Goal: Information Seeking & Learning: Learn about a topic

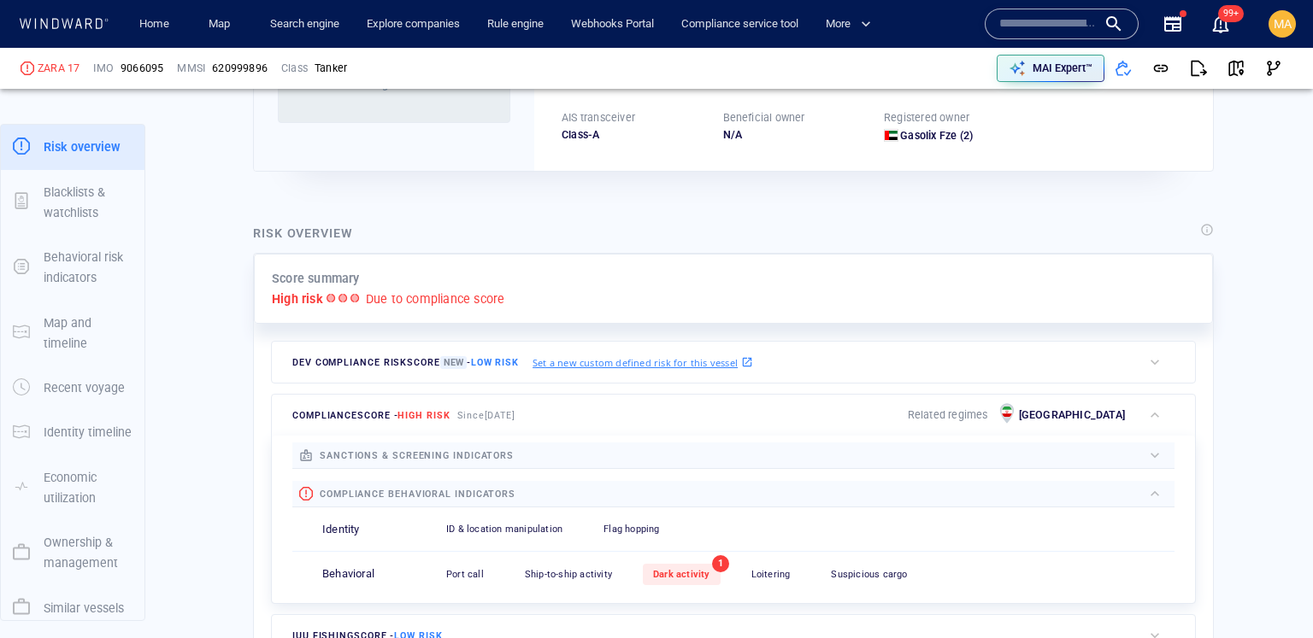
scroll to position [455, 0]
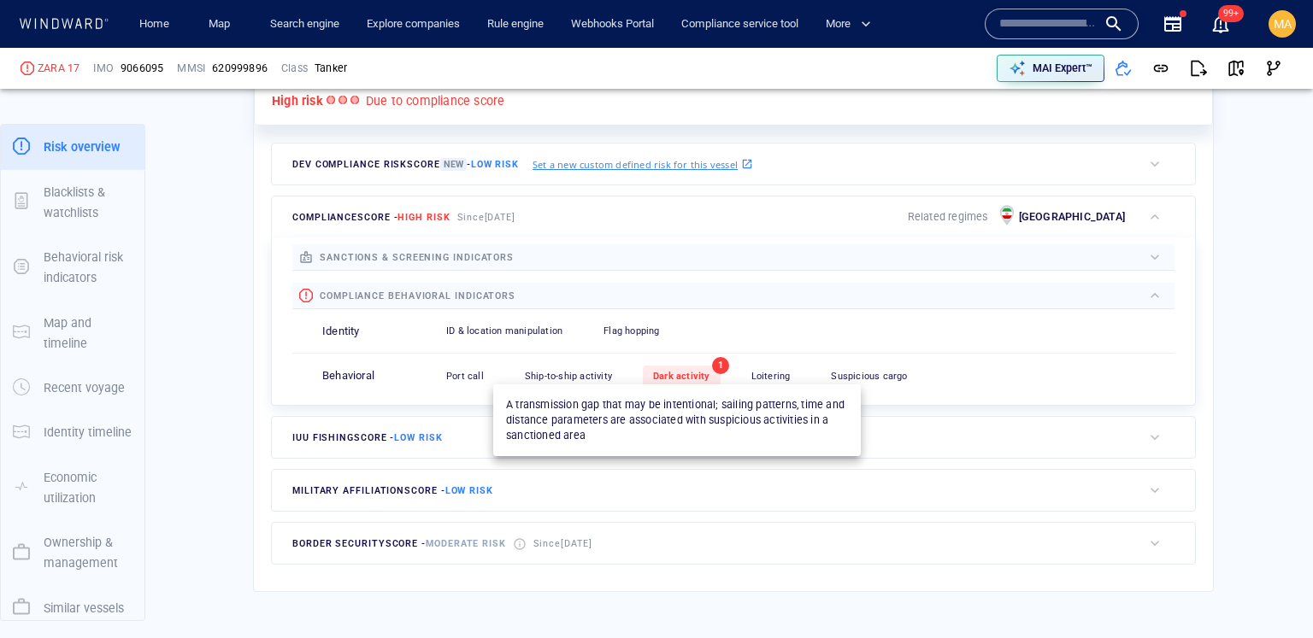
click at [683, 379] on span "Dark activity" at bounding box center [681, 376] width 57 height 11
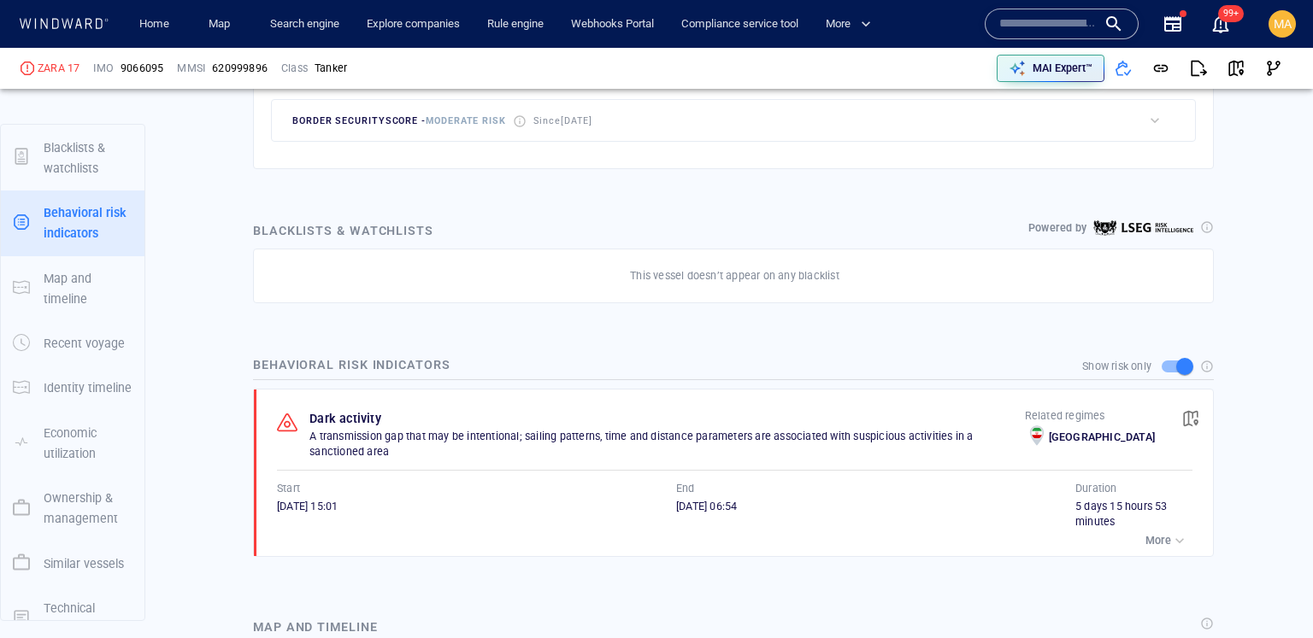
scroll to position [154, 0]
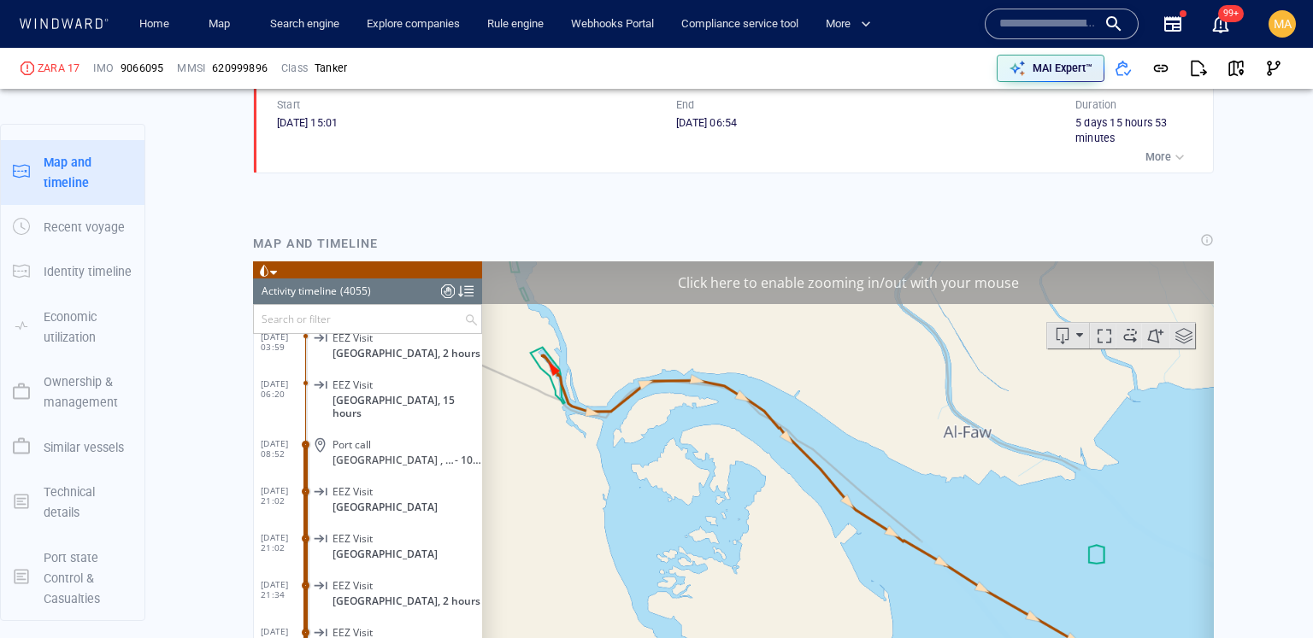
scroll to position [1270, 0]
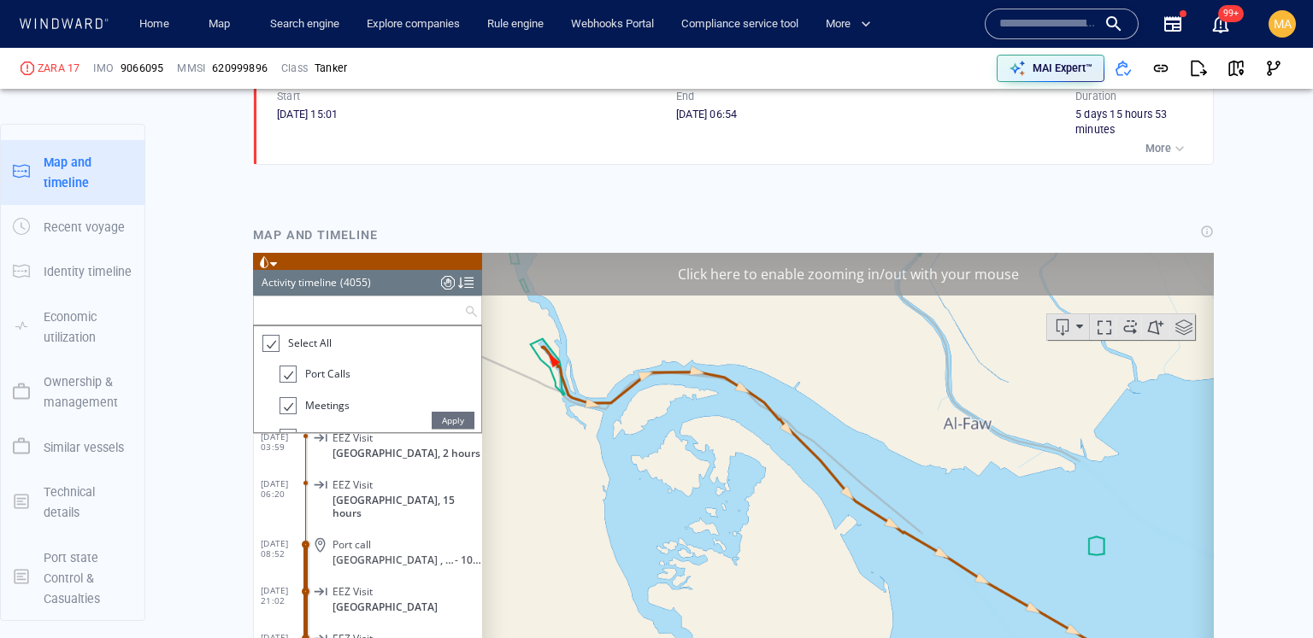
click at [385, 315] on input "text" at bounding box center [359, 310] width 210 height 28
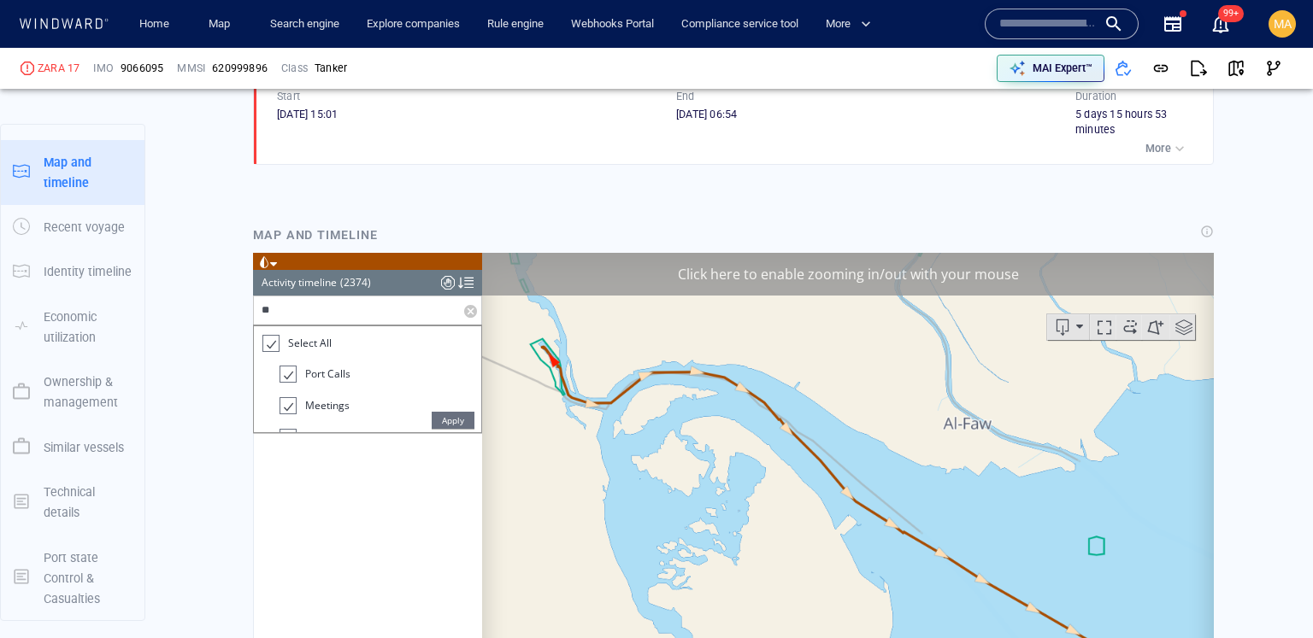
scroll to position [0, 0]
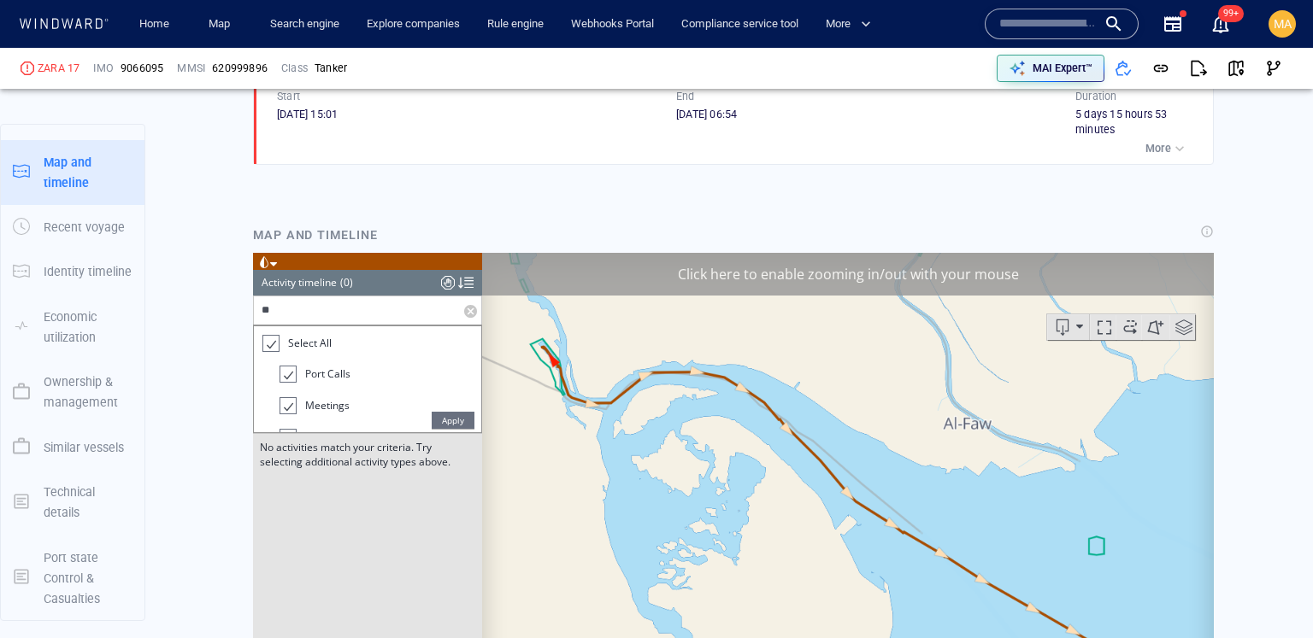
type input "*"
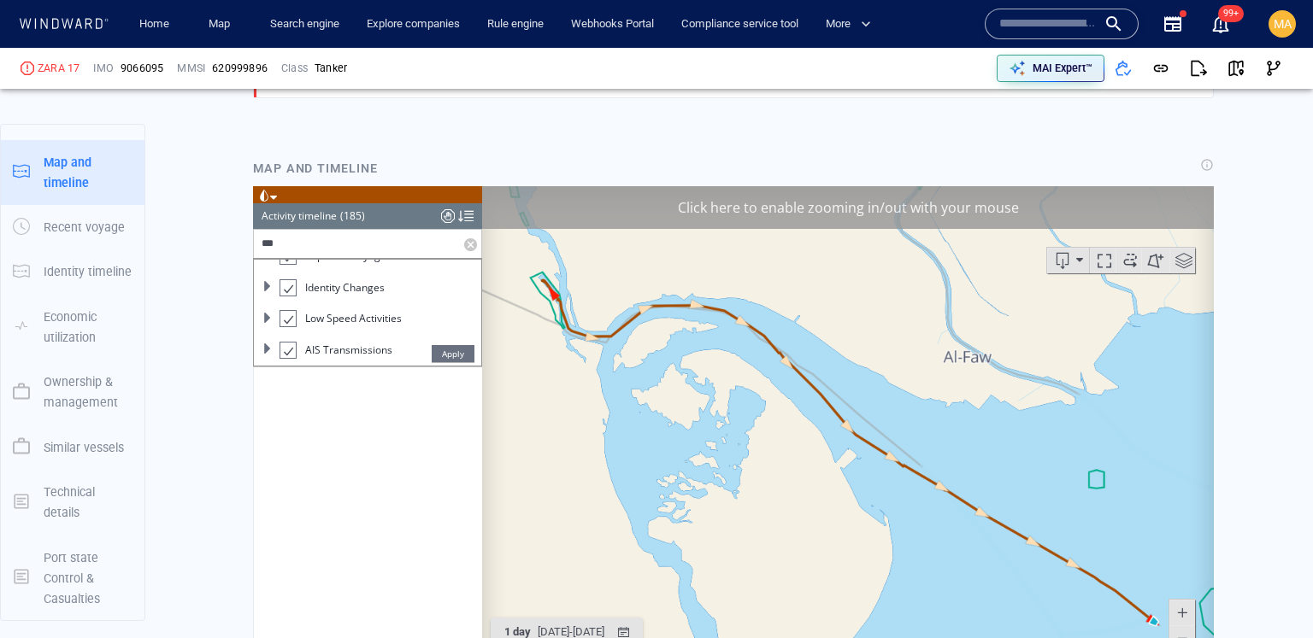
scroll to position [1333, 0]
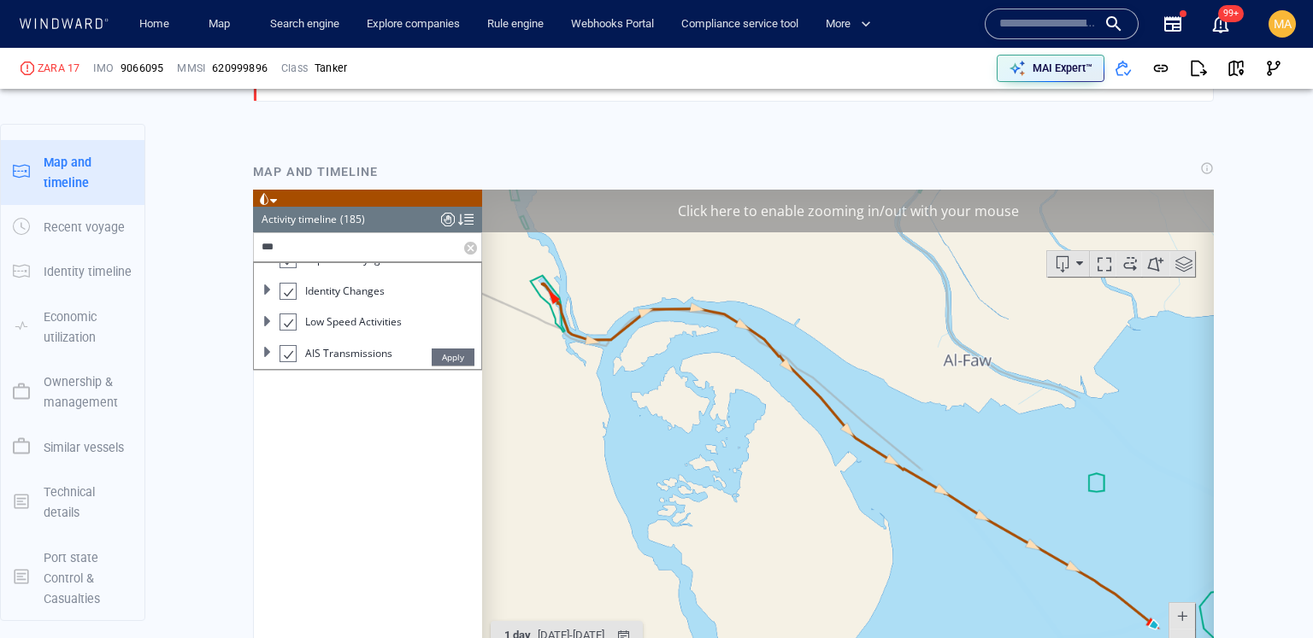
type input "***"
click at [325, 394] on div "19/02/16 12:26 Dark Activity Start 8 days, Taiwan 27/02/16 17:00 Dark activity …" at bounding box center [368, 543] width 228 height 346
click at [271, 278] on div at bounding box center [269, 280] width 17 height 20
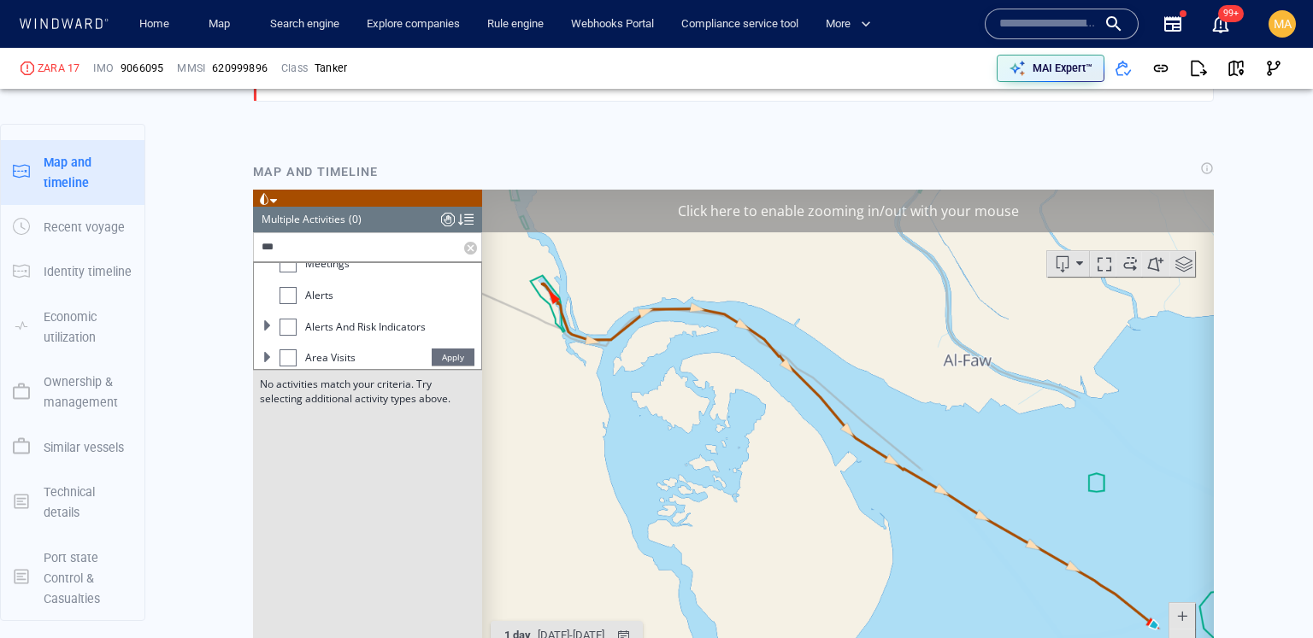
scroll to position [85, 0]
click at [265, 315] on span at bounding box center [267, 319] width 10 height 10
click at [297, 351] on div at bounding box center [295, 351] width 17 height 17
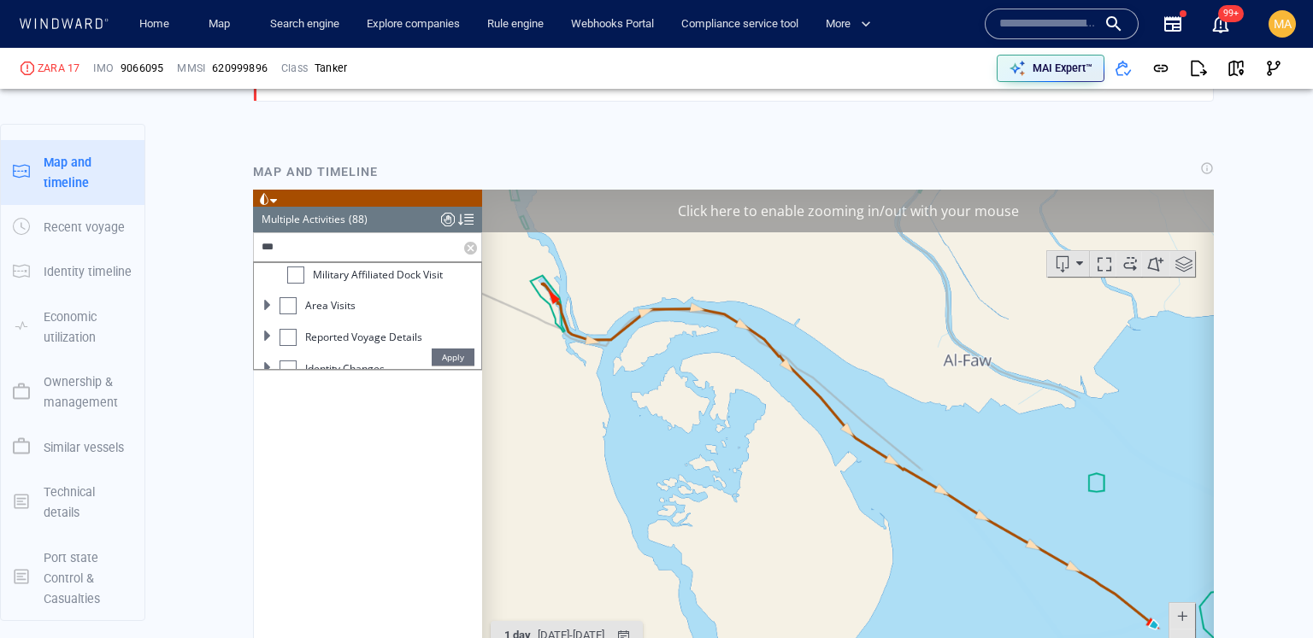
scroll to position [349, 0]
click at [451, 355] on span "Apply" at bounding box center [453, 356] width 43 height 17
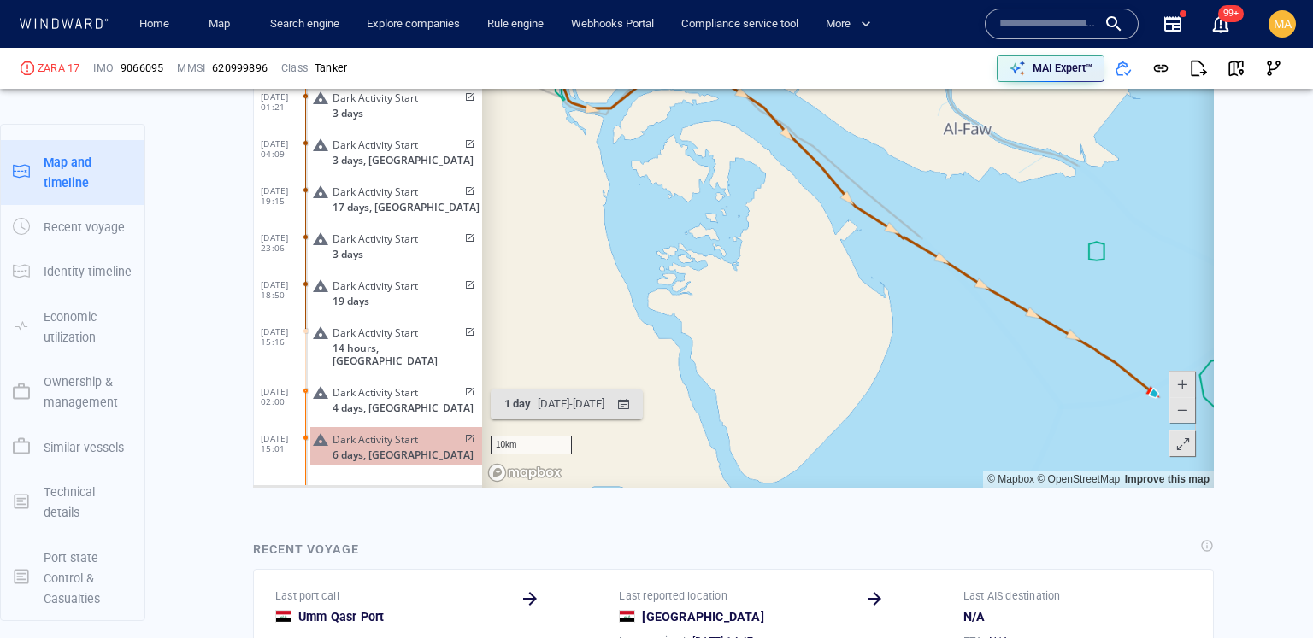
scroll to position [1563, 0]
click at [359, 440] on span "Dark Activity Start" at bounding box center [374, 441] width 85 height 13
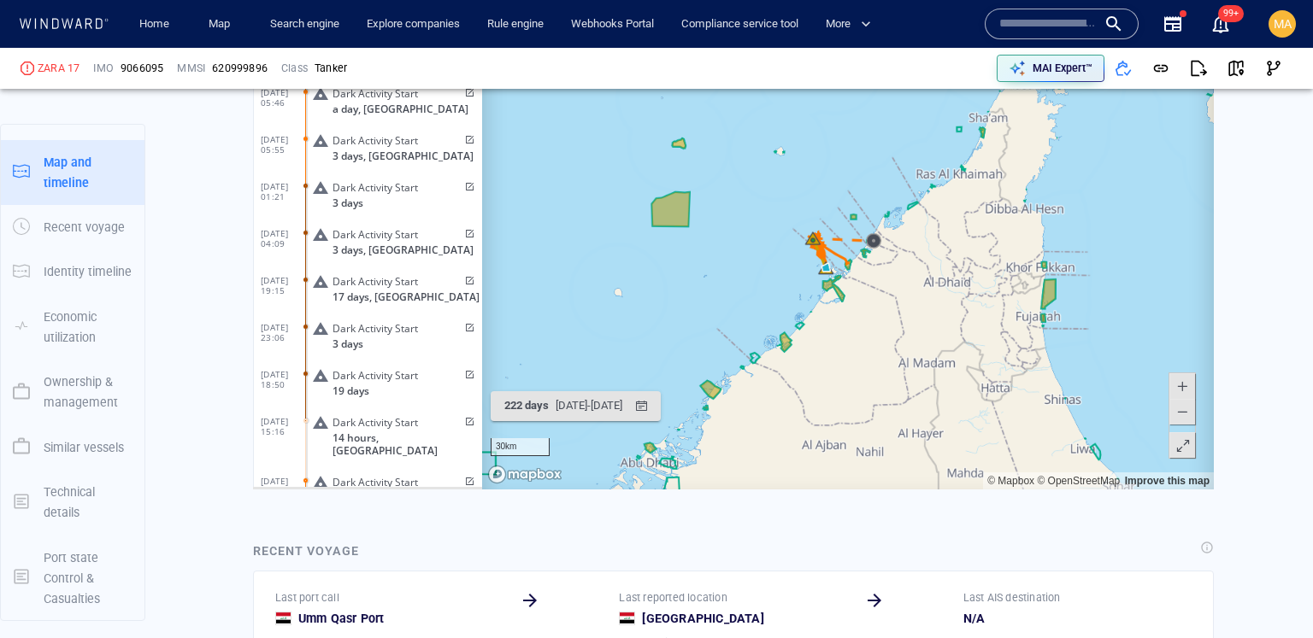
scroll to position [3711, 0]
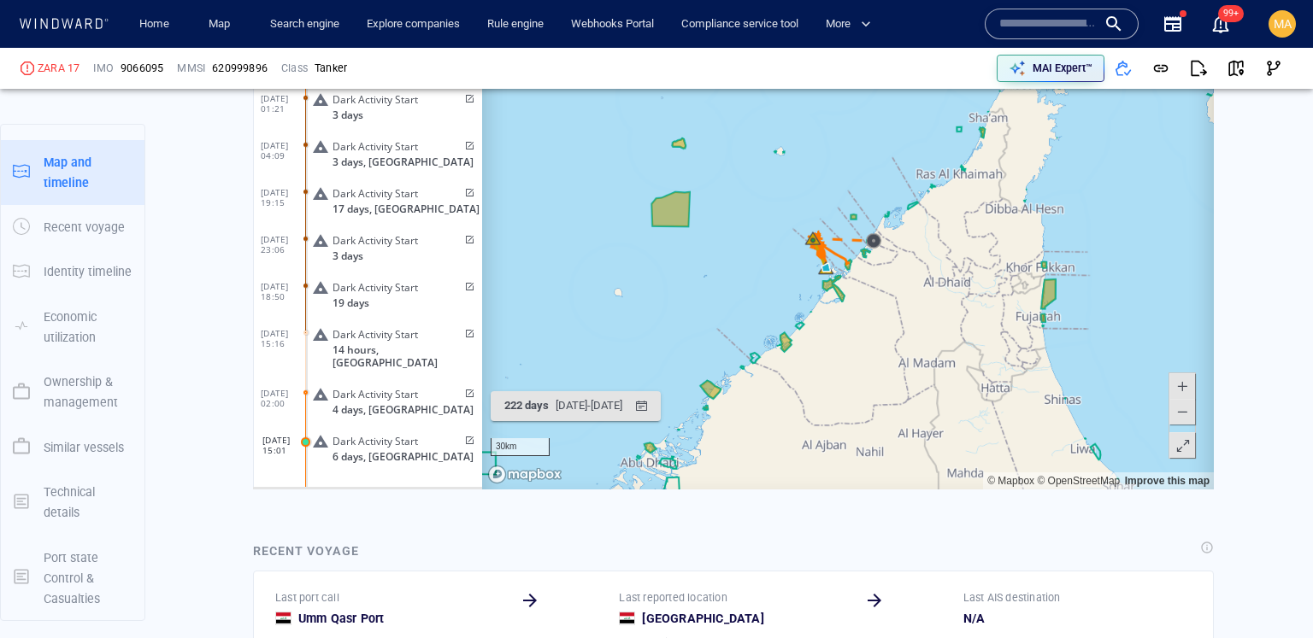
click at [148, 67] on span "9066095" at bounding box center [141, 68] width 43 height 15
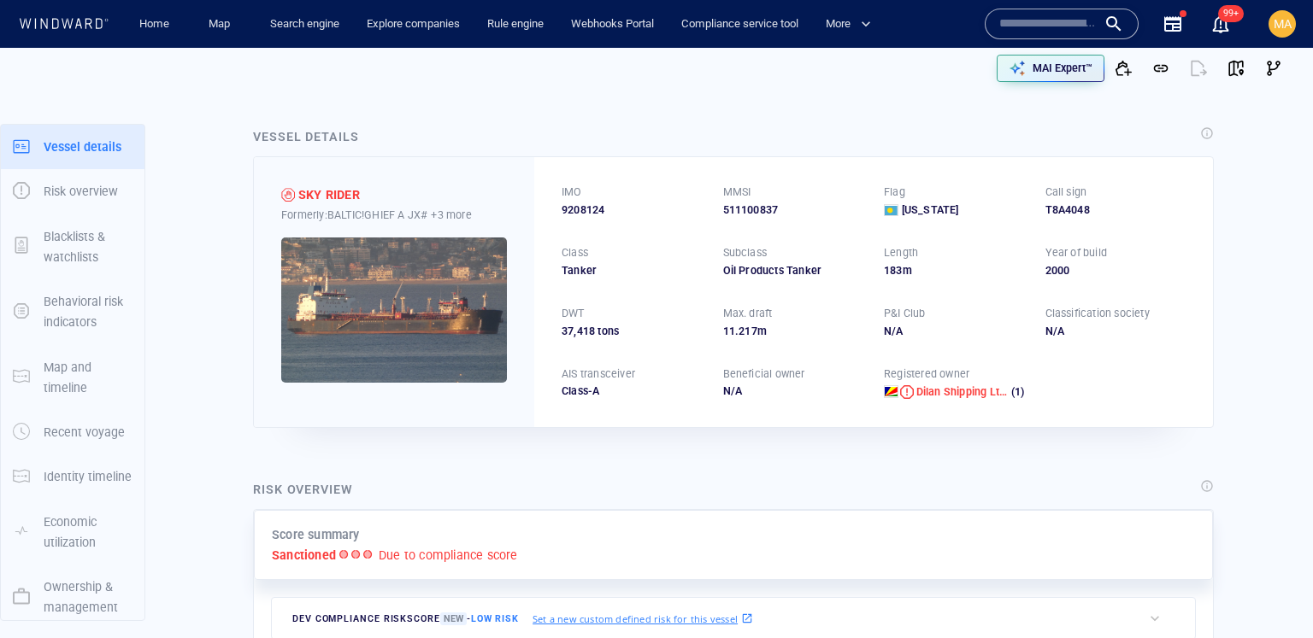
click at [1096, 23] on div at bounding box center [1061, 24] width 125 height 26
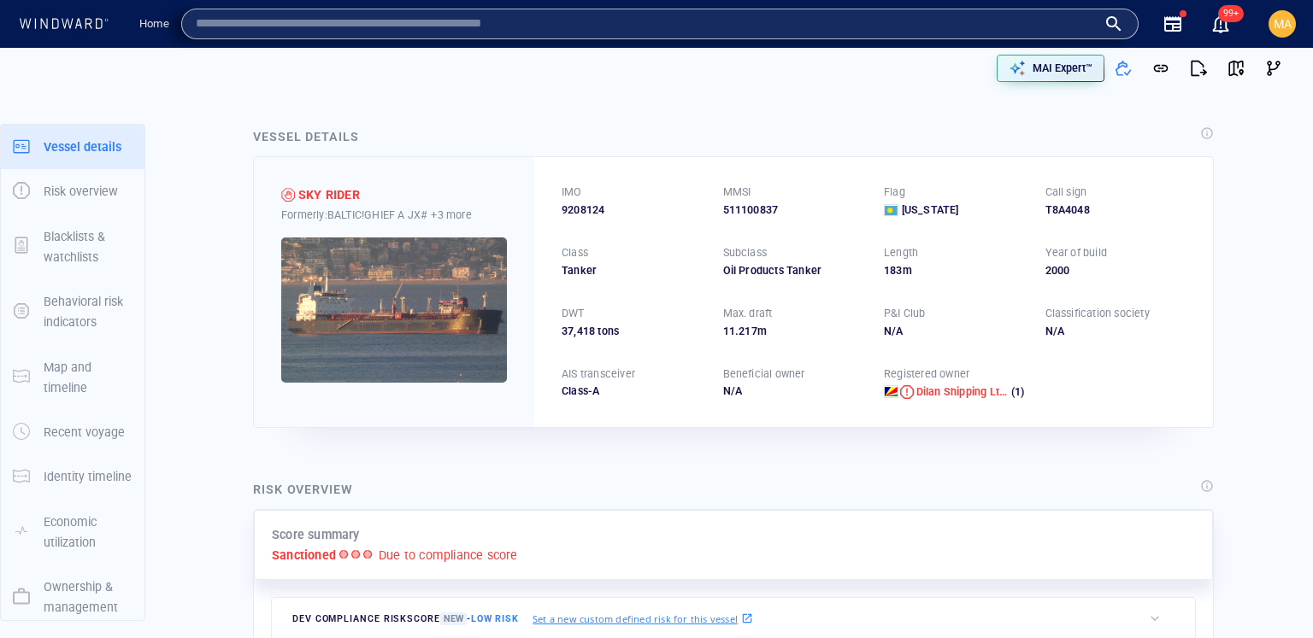
click at [367, 124] on div "Vessel details" at bounding box center [733, 138] width 967 height 30
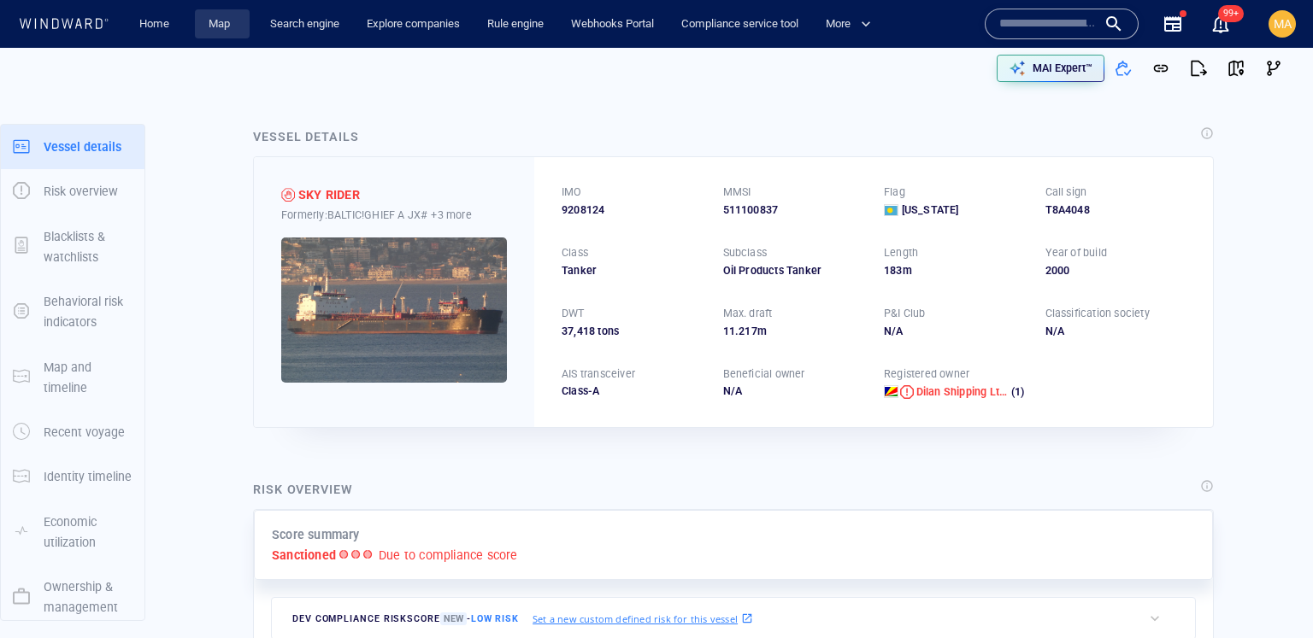
click at [236, 29] on link "Map" at bounding box center [222, 24] width 41 height 30
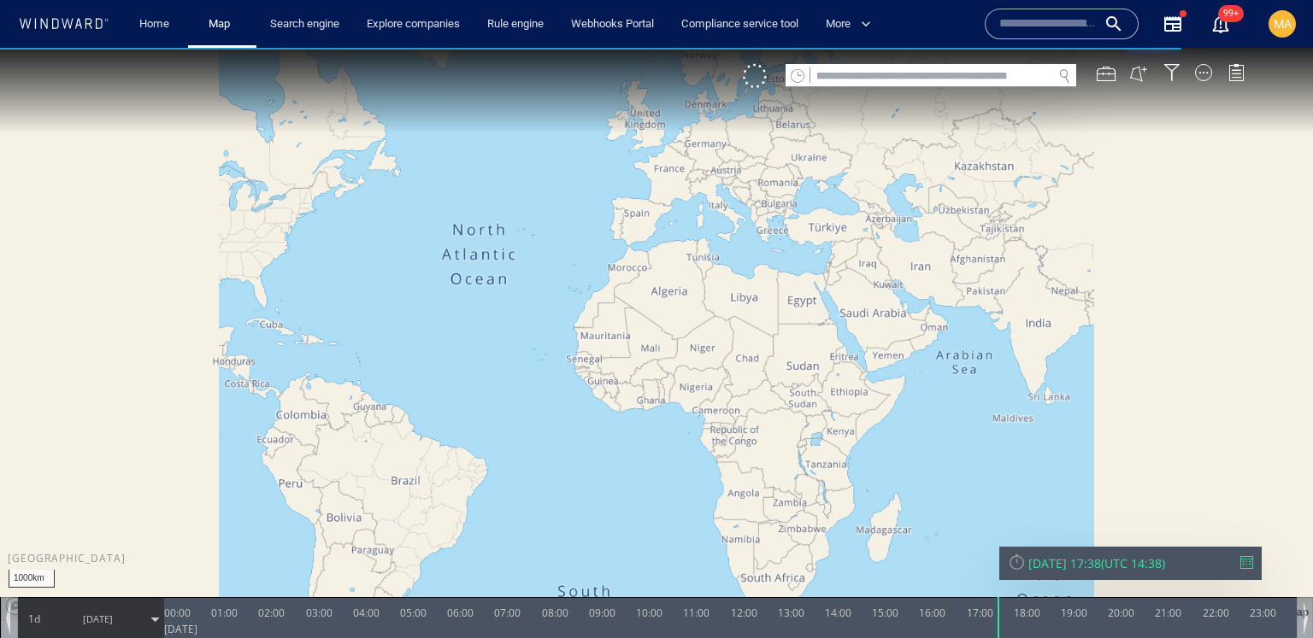
click at [927, 74] on input "text" at bounding box center [931, 76] width 242 height 23
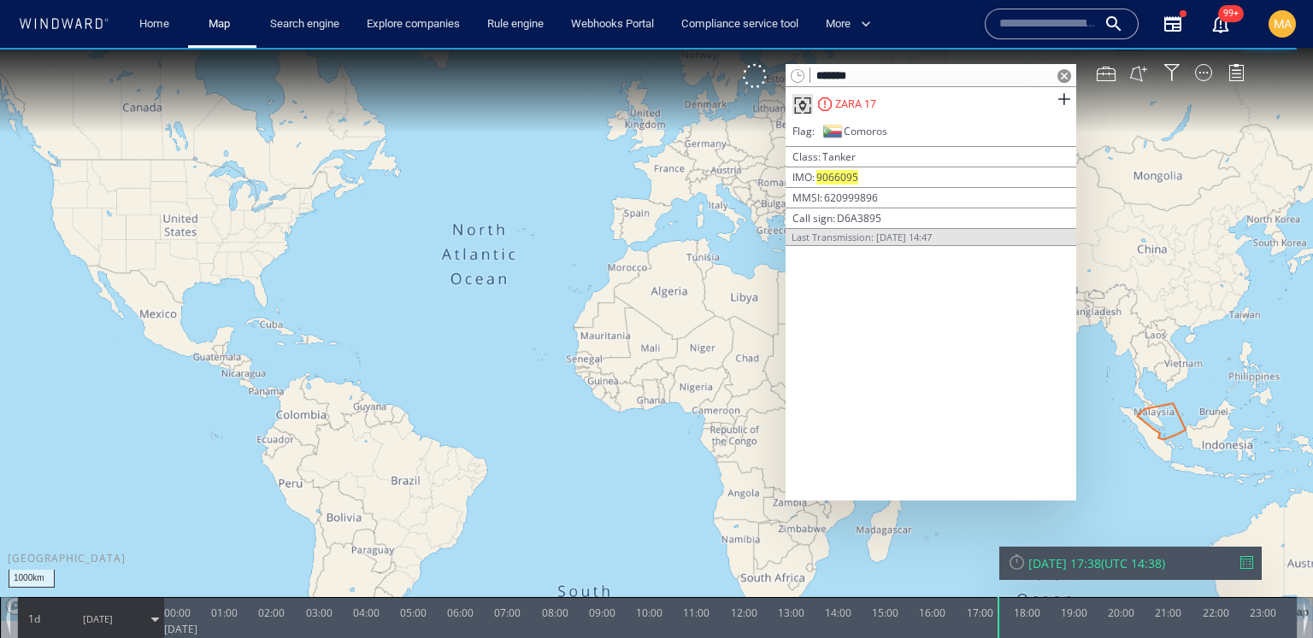
type input "*******"
click at [859, 104] on div "ZARA 17" at bounding box center [855, 104] width 41 height 15
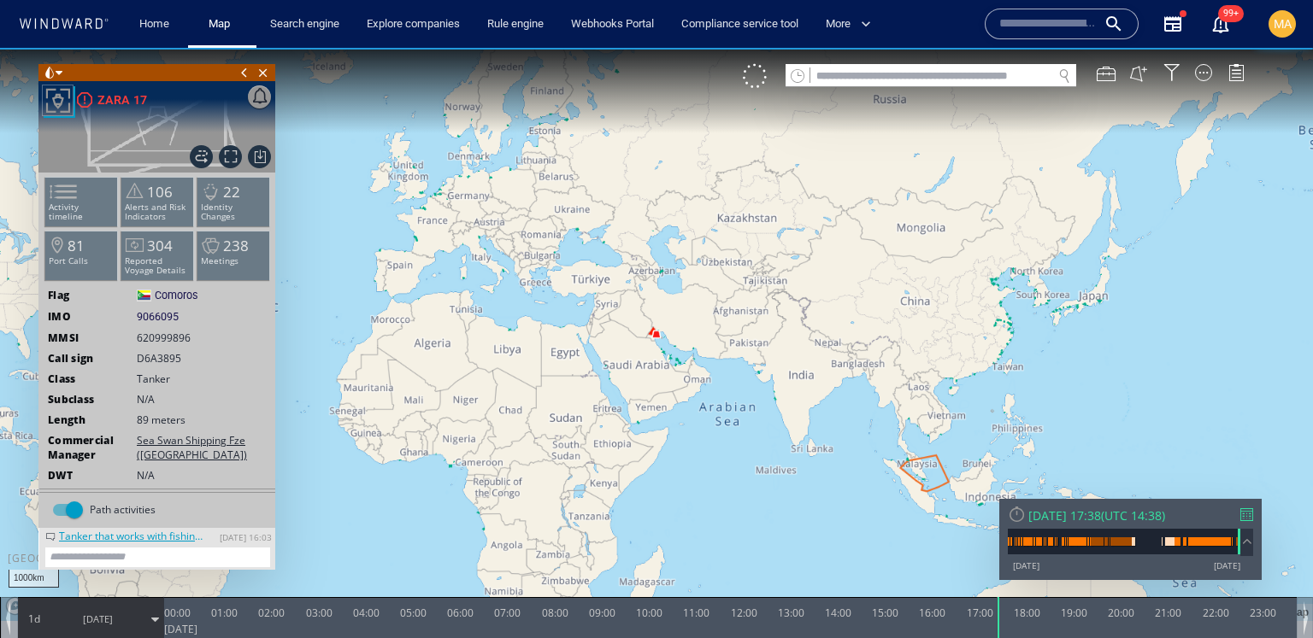
click at [1251, 516] on div at bounding box center [1246, 514] width 13 height 13
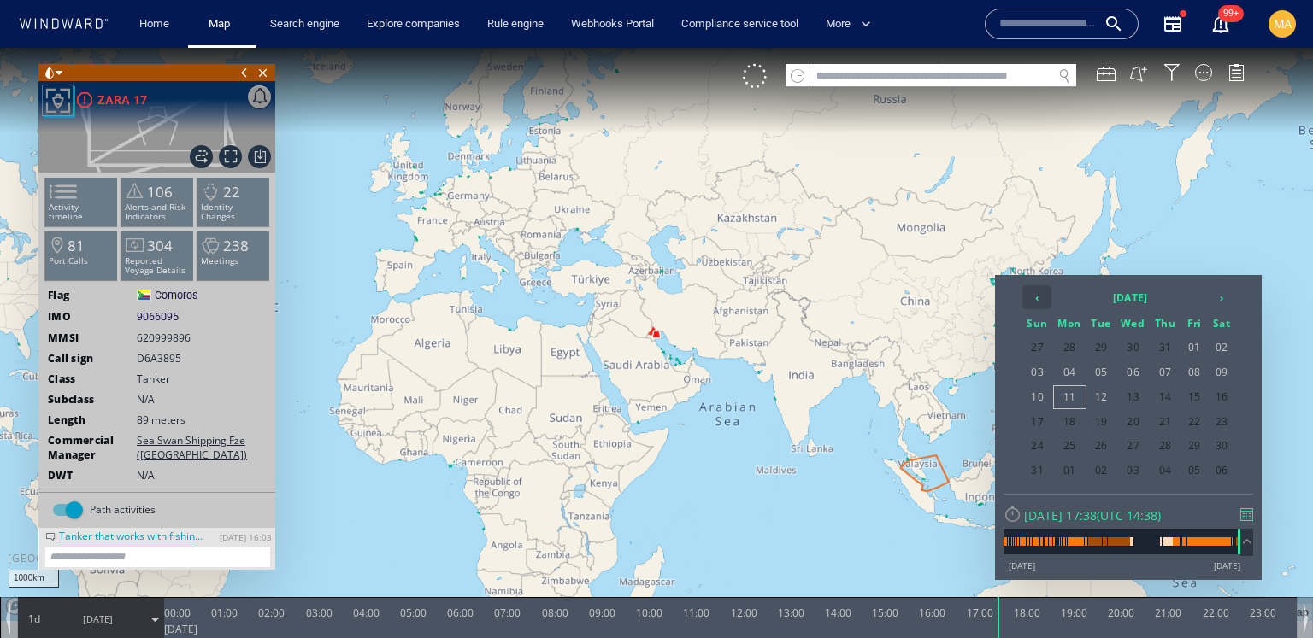
click at [1040, 296] on th "‹" at bounding box center [1036, 297] width 29 height 24
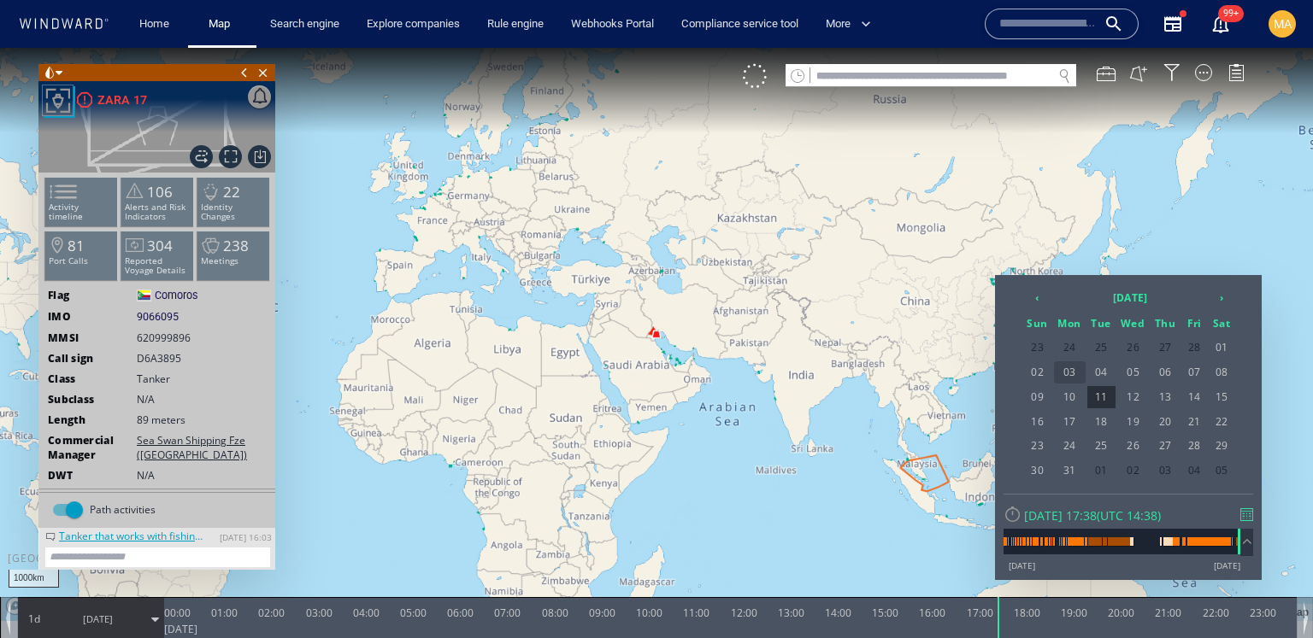
click at [1072, 374] on span "03" at bounding box center [1070, 372] width 32 height 22
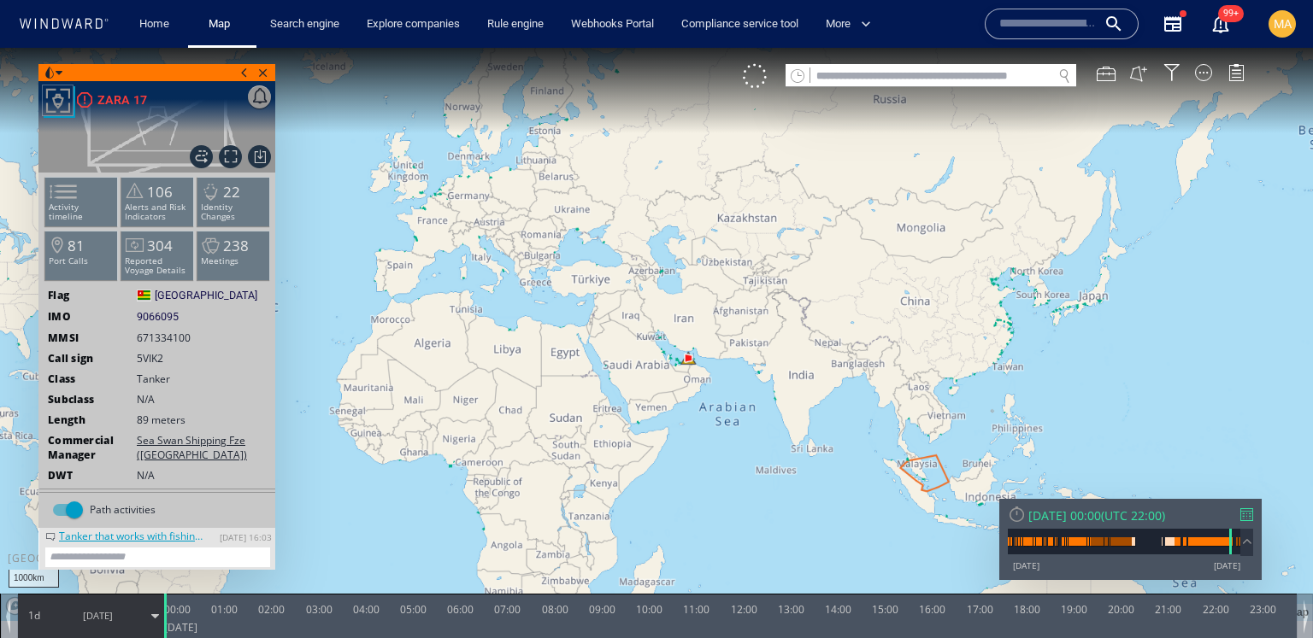
click at [125, 614] on span "03/03/25" at bounding box center [98, 616] width 86 height 43
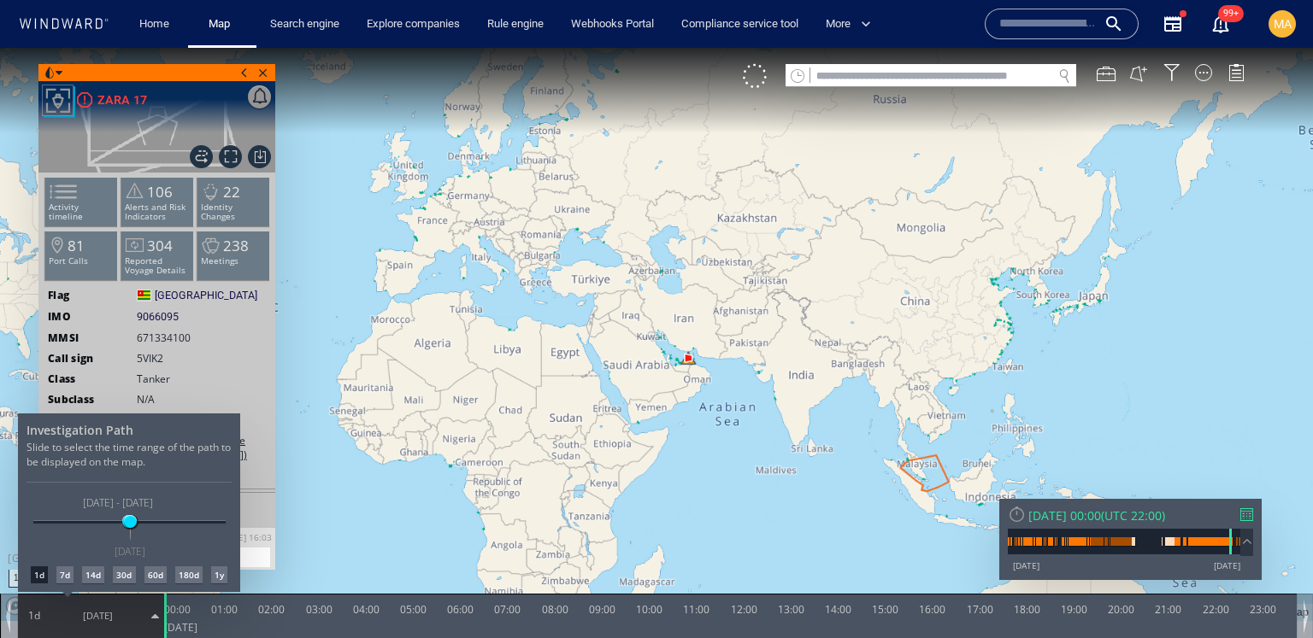
click at [68, 573] on div "7d" at bounding box center [64, 575] width 17 height 17
click at [124, 525] on span at bounding box center [125, 521] width 13 height 13
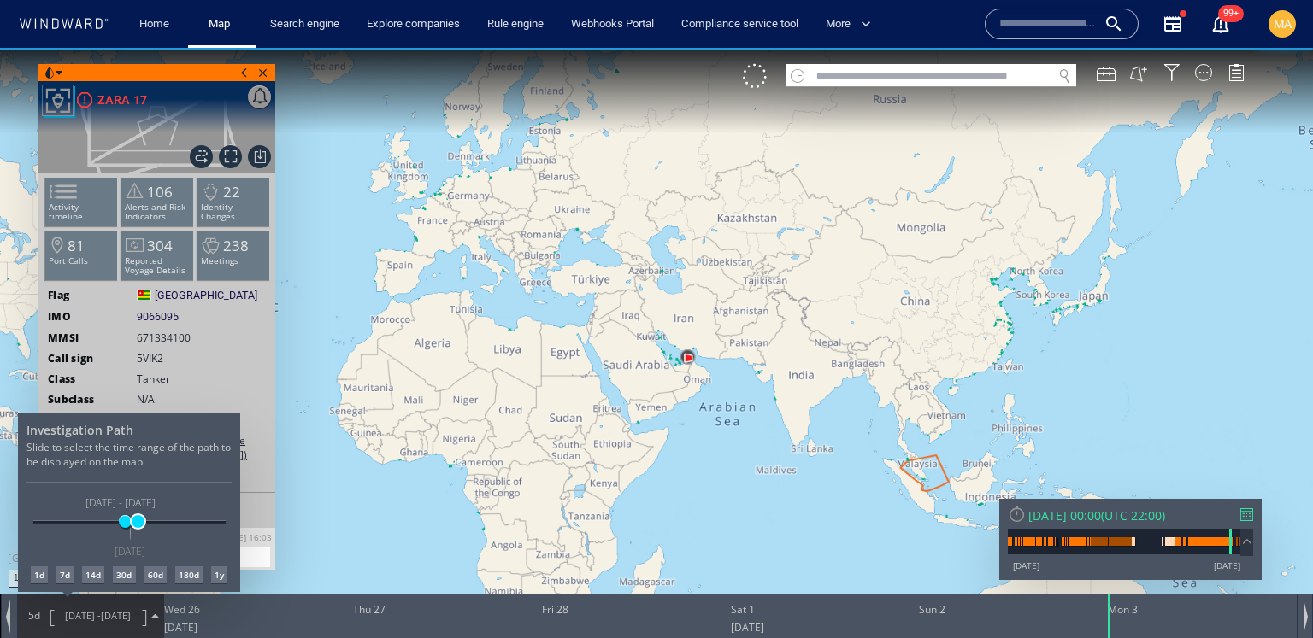
click at [138, 525] on span at bounding box center [138, 521] width 13 height 13
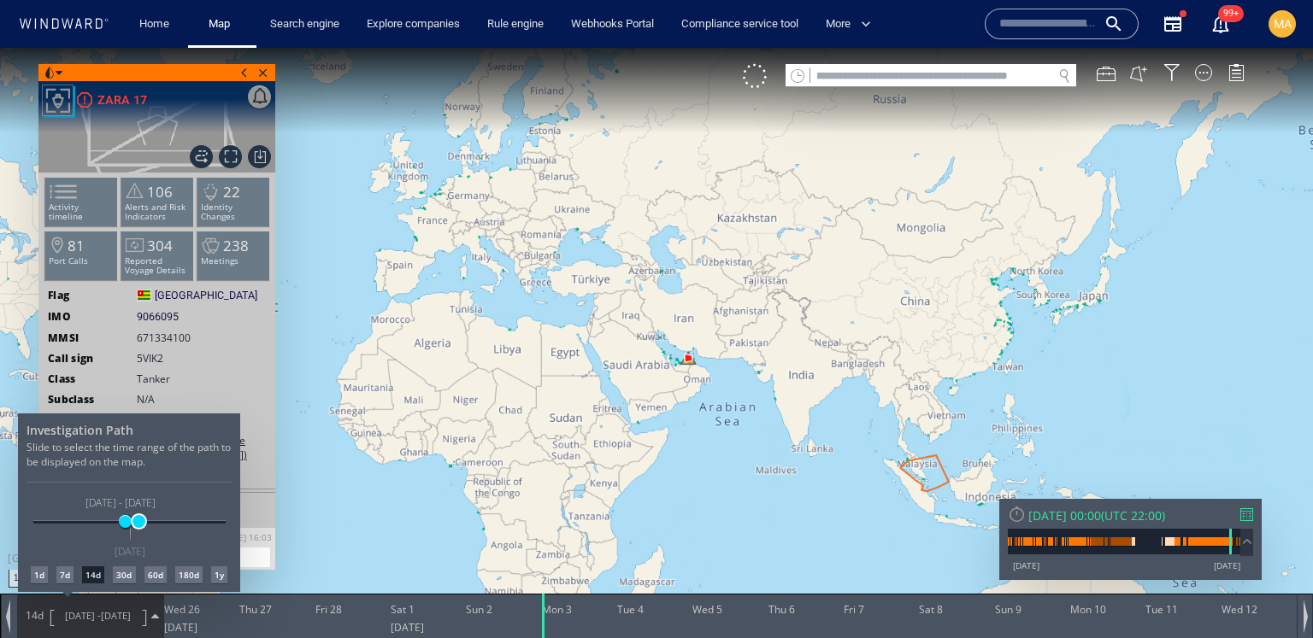
click at [138, 525] on span at bounding box center [138, 521] width 13 height 13
click at [128, 525] on span at bounding box center [128, 521] width 13 height 13
click at [217, 419] on div "Investigation Path Slide to select the time range of the path to be displayed o…" at bounding box center [129, 503] width 222 height 179
click at [225, 388] on div at bounding box center [656, 343] width 1313 height 590
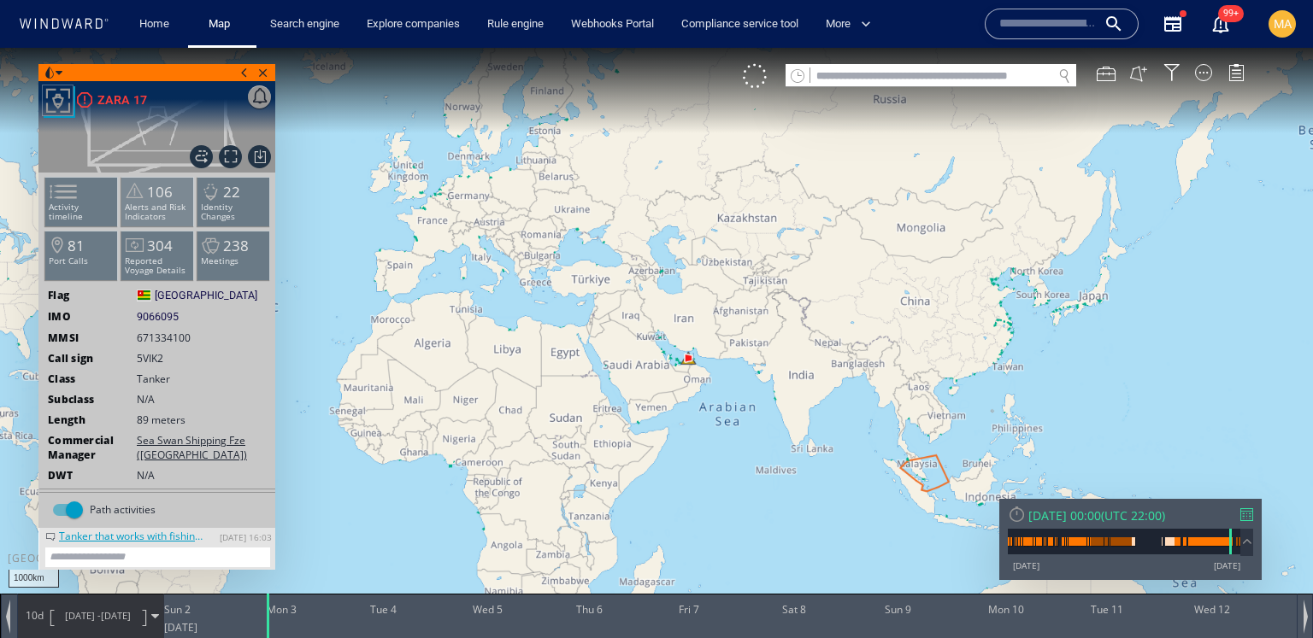
click at [162, 208] on p "Alerts and Risk Indicators" at bounding box center [157, 212] width 73 height 19
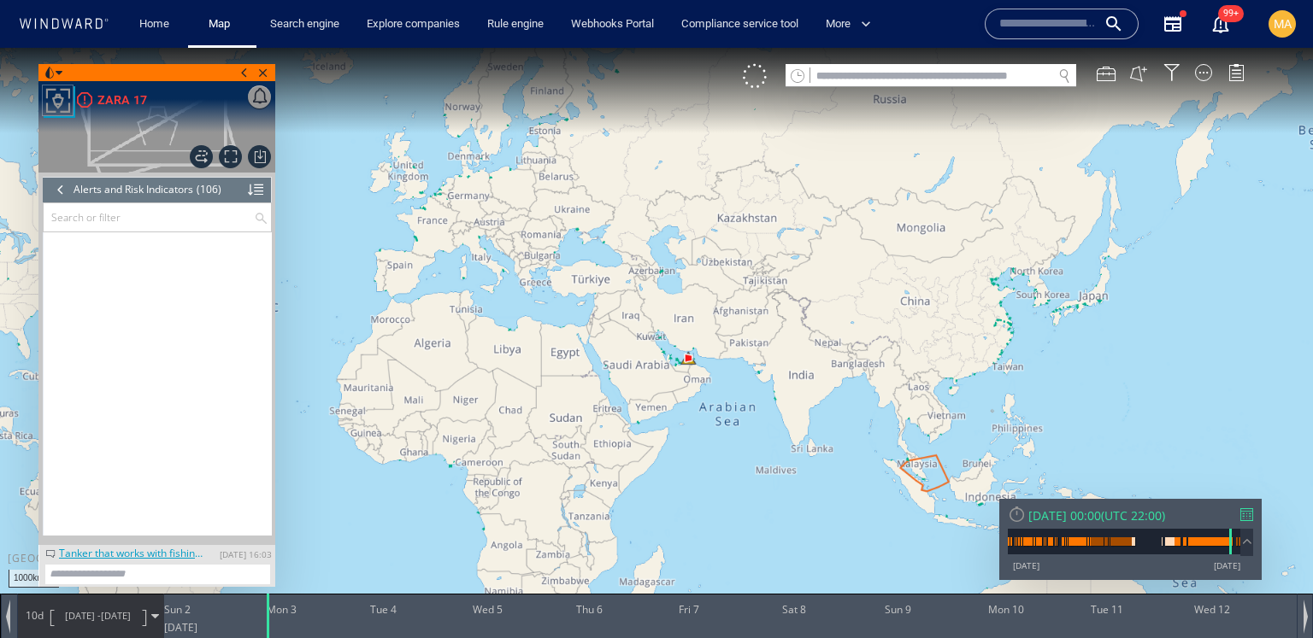
scroll to position [4370, 0]
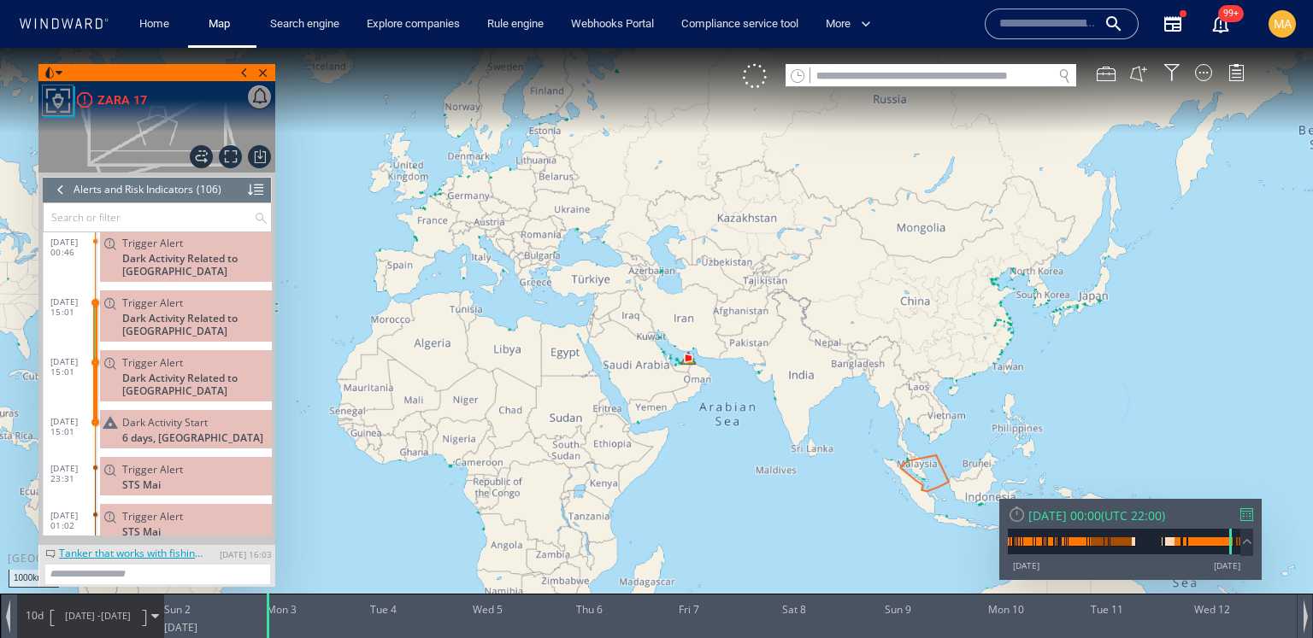
click at [193, 297] on div "Trigger Alert" at bounding box center [193, 303] width 143 height 13
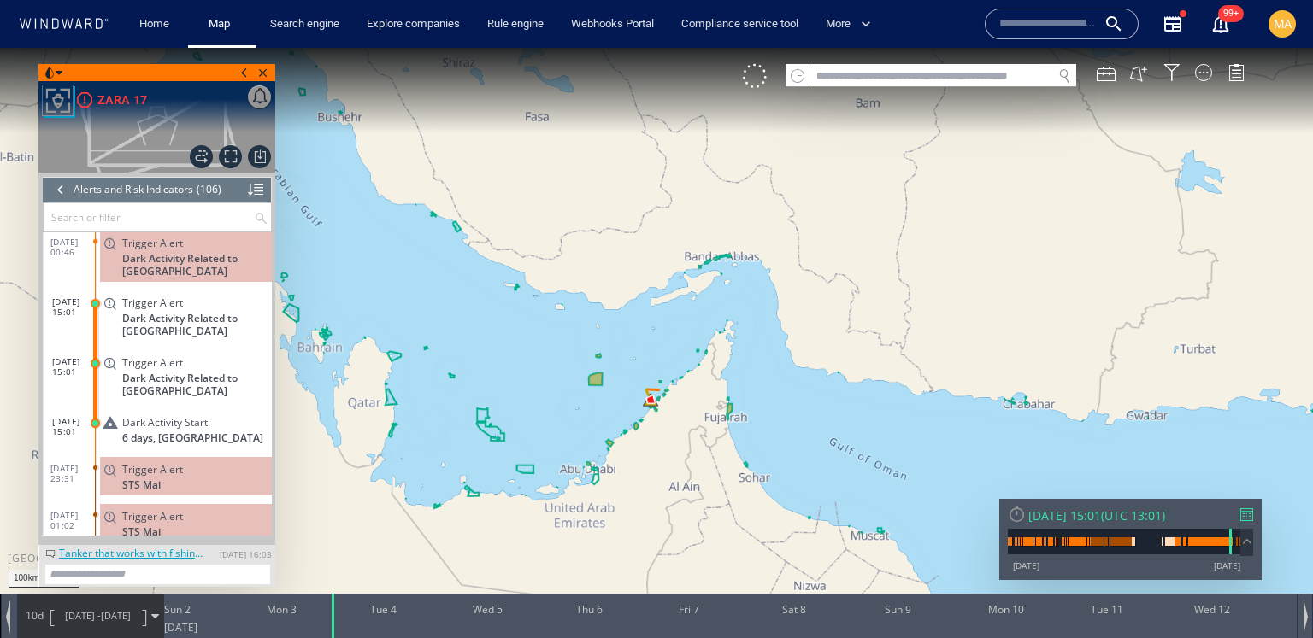
drag, startPoint x: 439, startPoint y: 413, endPoint x: 590, endPoint y: 400, distance: 151.8
click at [593, 401] on canvas "Map" at bounding box center [656, 334] width 1313 height 573
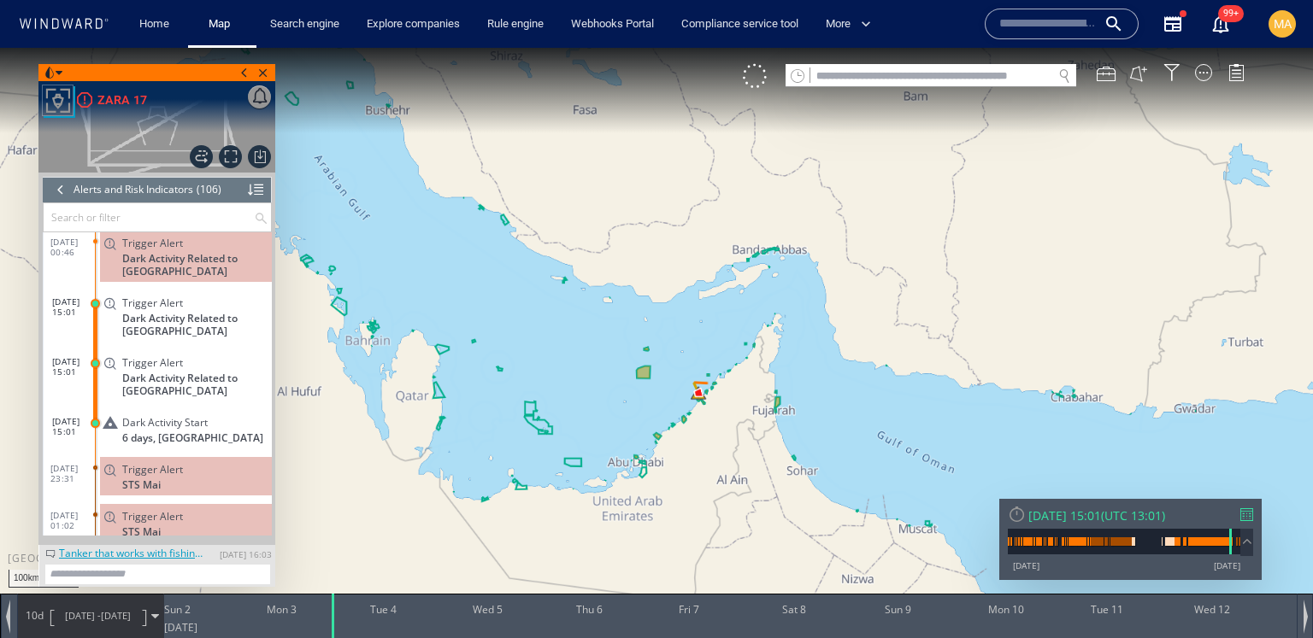
click at [152, 372] on span "Dark Activity Related to Iran" at bounding box center [197, 385] width 150 height 26
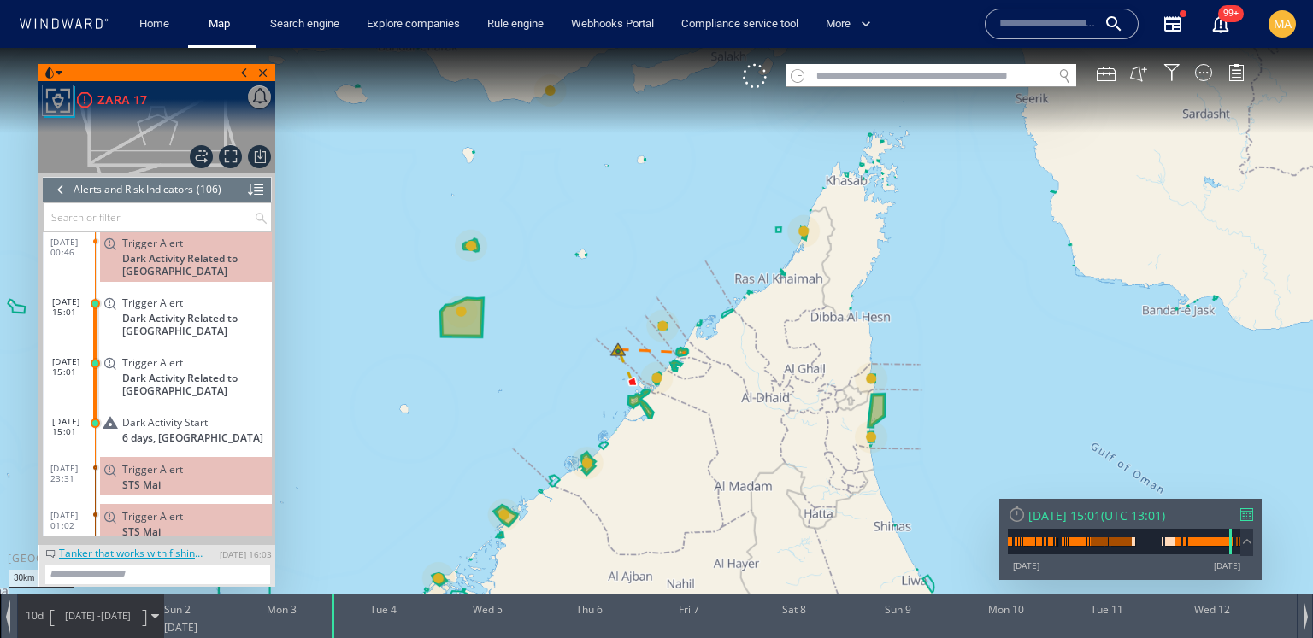
click at [149, 410] on div "Dark Activity Start 6 days, United Arab Emirates" at bounding box center [186, 429] width 172 height 38
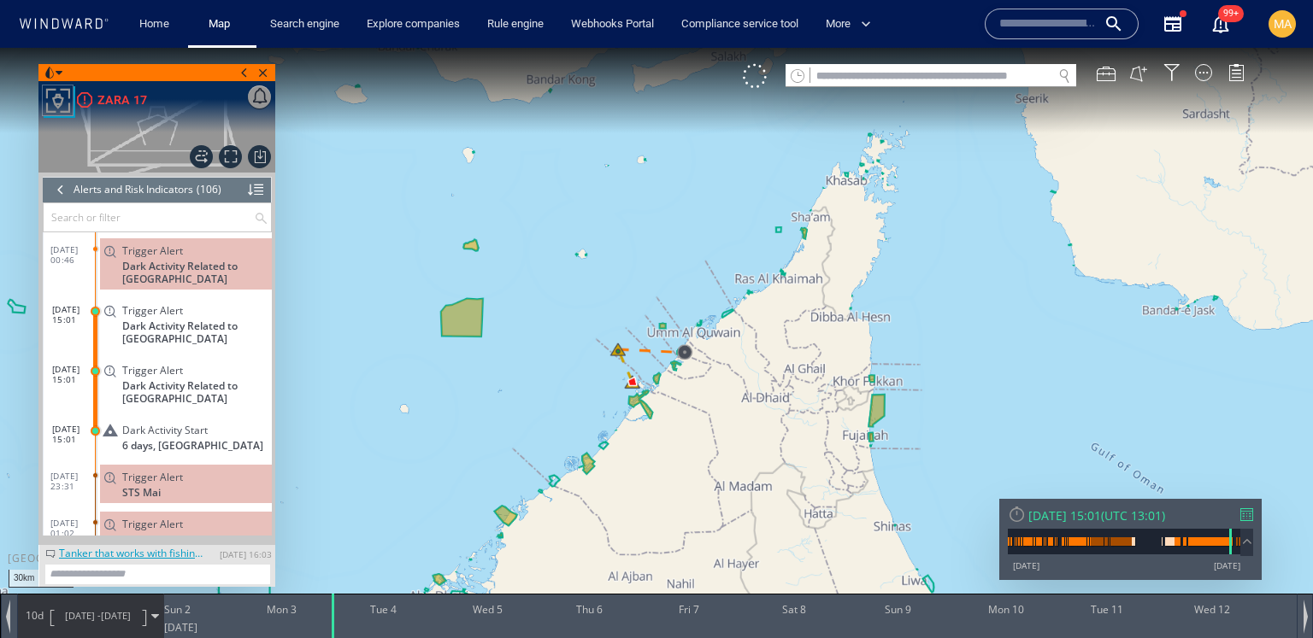
scroll to position [4357, 0]
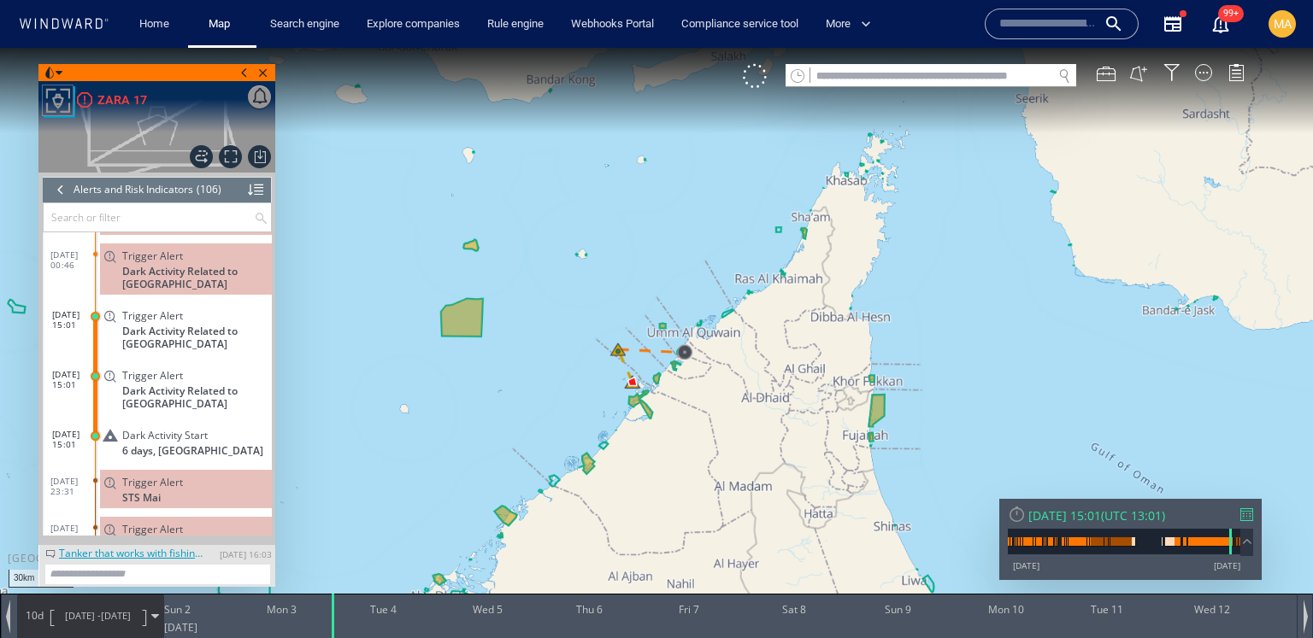
click at [254, 195] on div at bounding box center [255, 190] width 15 height 26
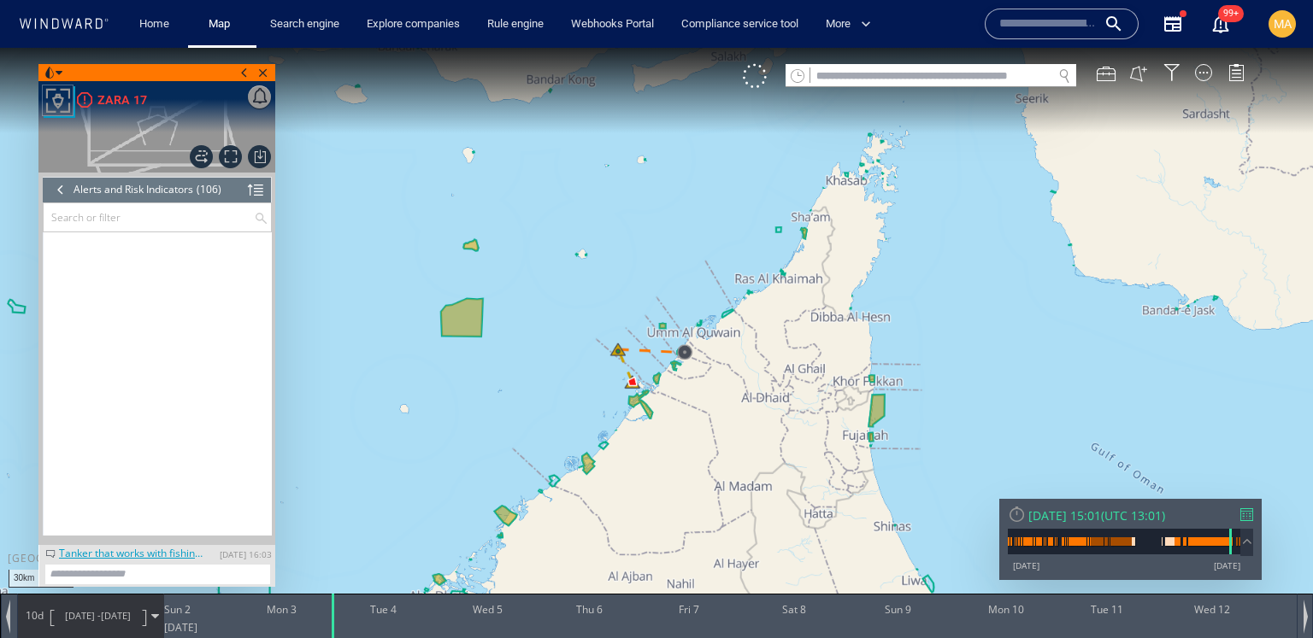
scroll to position [469, 0]
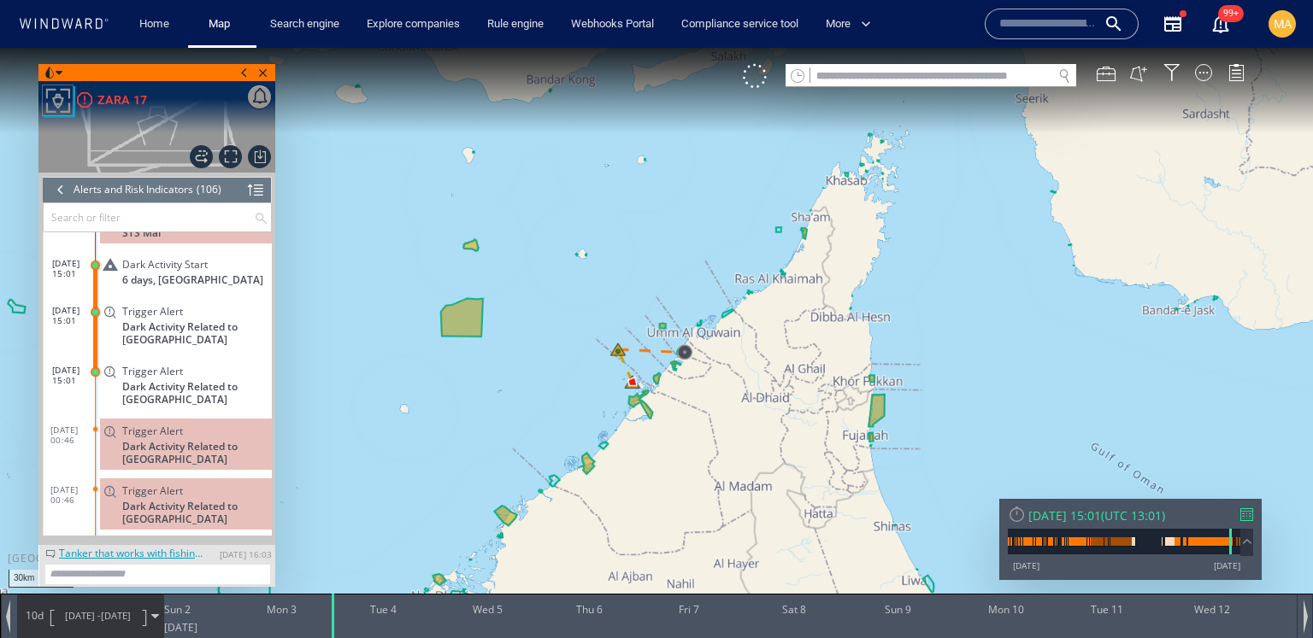
click at [250, 188] on div at bounding box center [255, 190] width 15 height 26
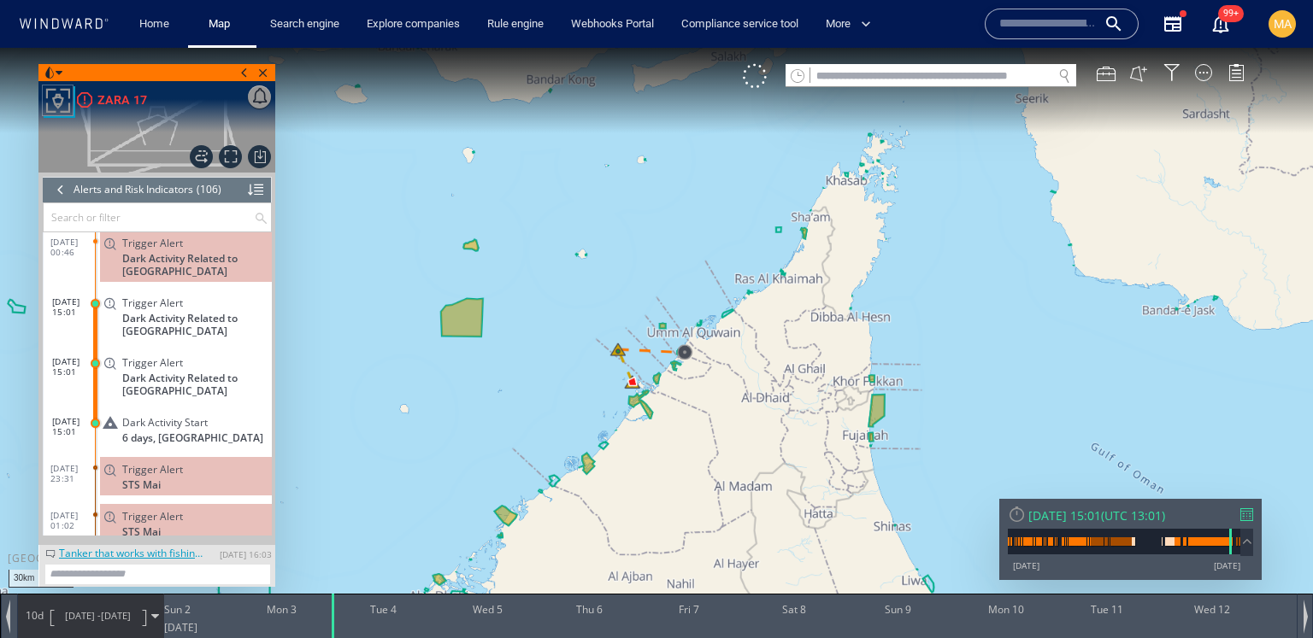
click at [56, 189] on div at bounding box center [60, 190] width 19 height 26
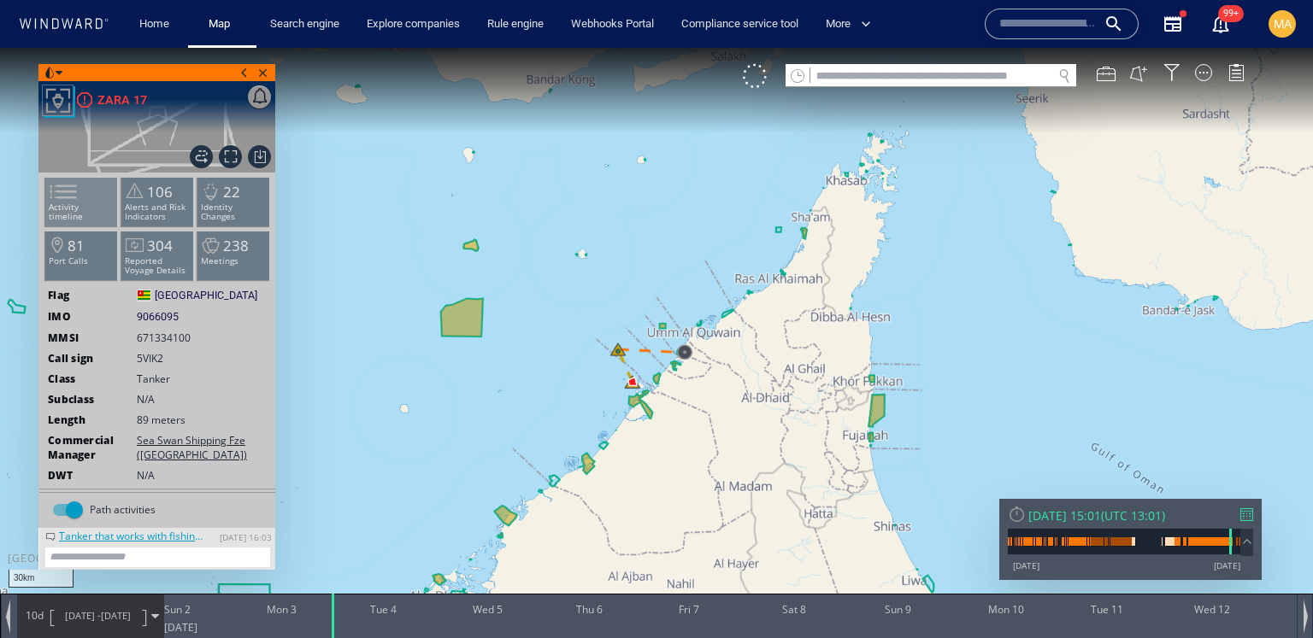
click at [66, 193] on span at bounding box center [53, 191] width 26 height 25
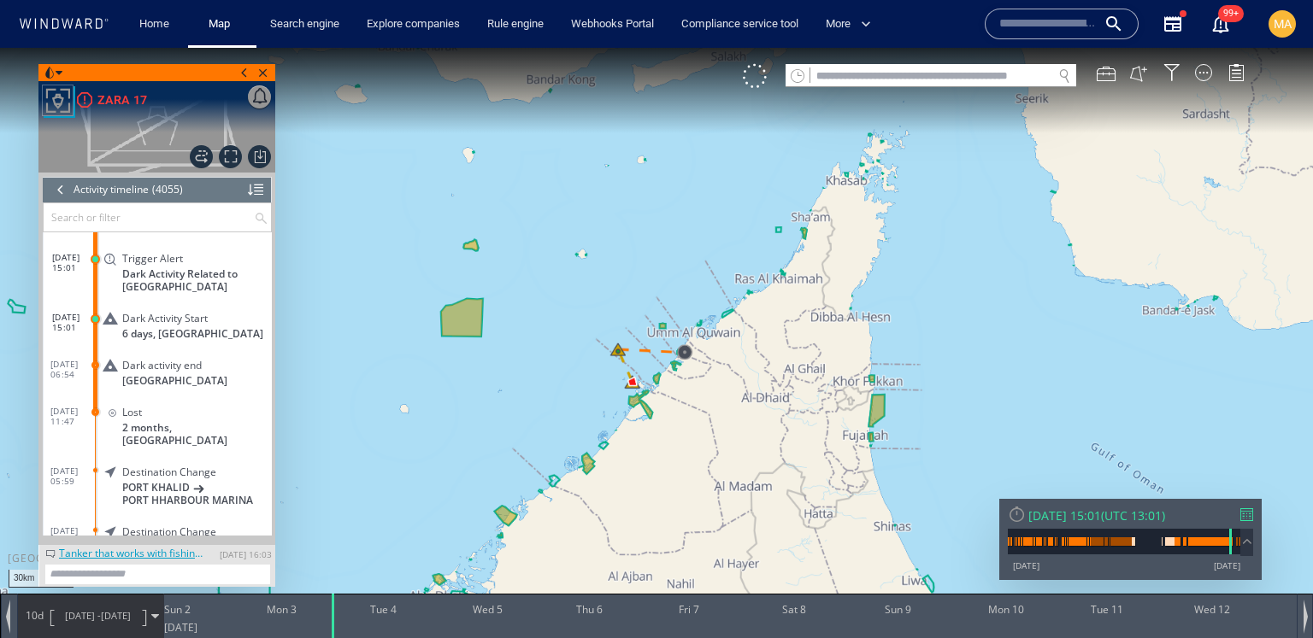
scroll to position [185277, 0]
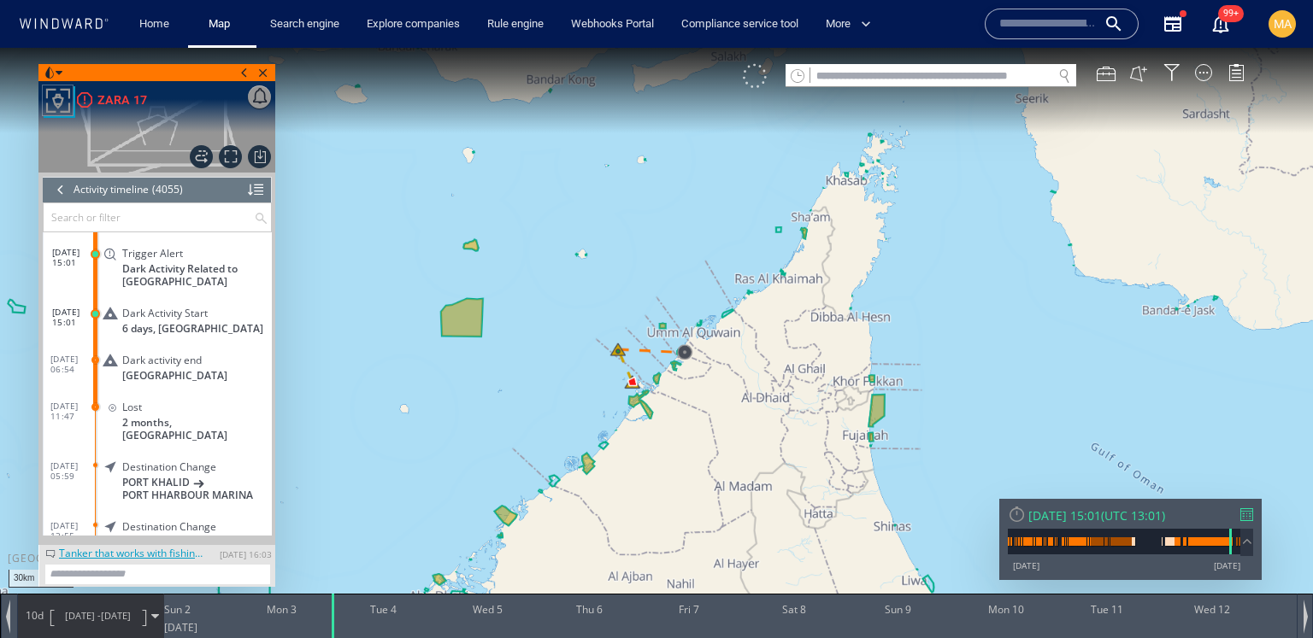
click at [752, 79] on div at bounding box center [755, 76] width 24 height 24
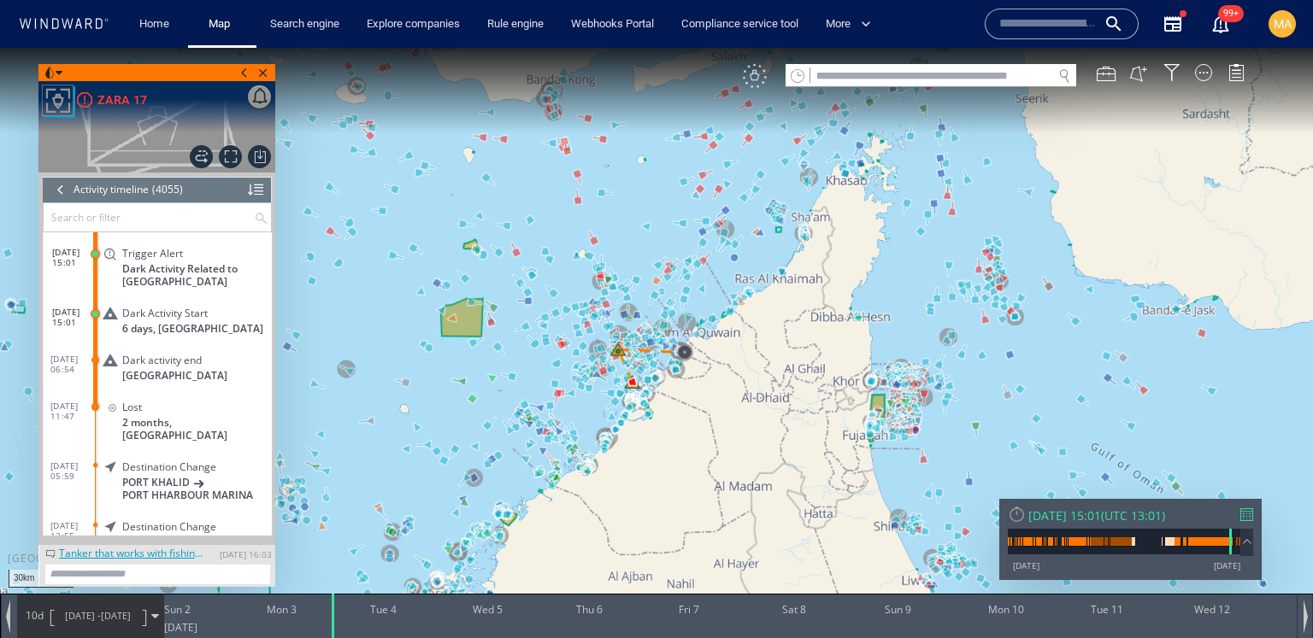
click at [755, 70] on div "VM" at bounding box center [755, 76] width 24 height 24
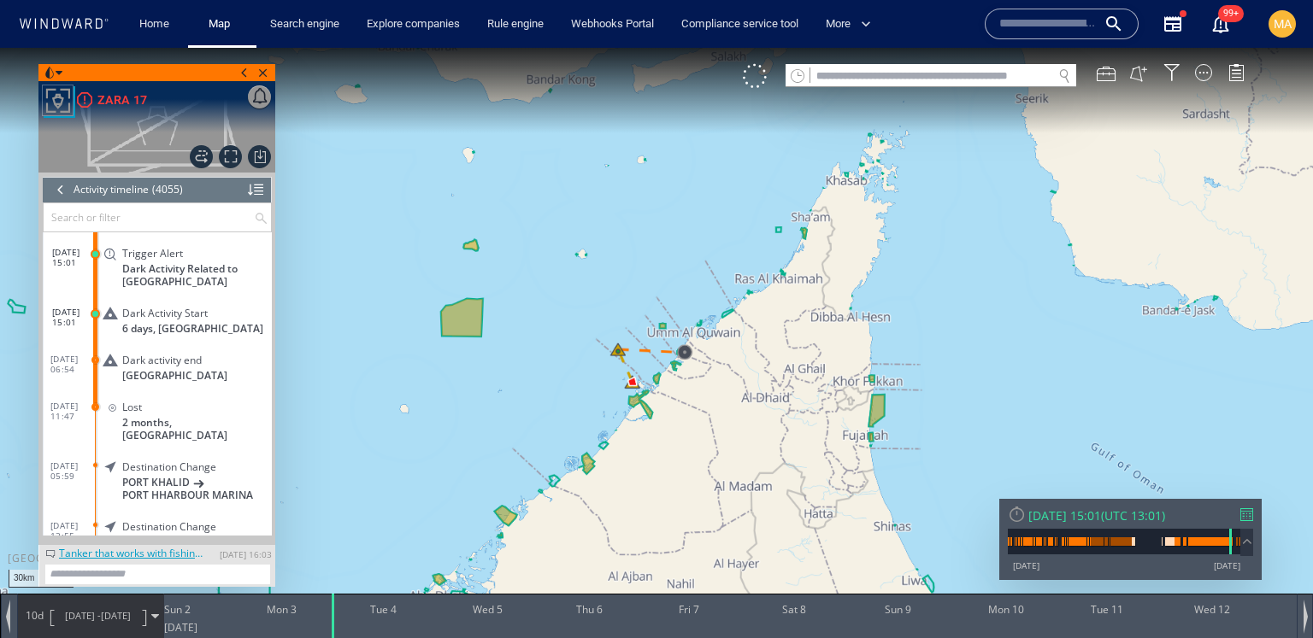
click at [150, 416] on span "2 months, United Arab Emirates" at bounding box center [197, 429] width 150 height 26
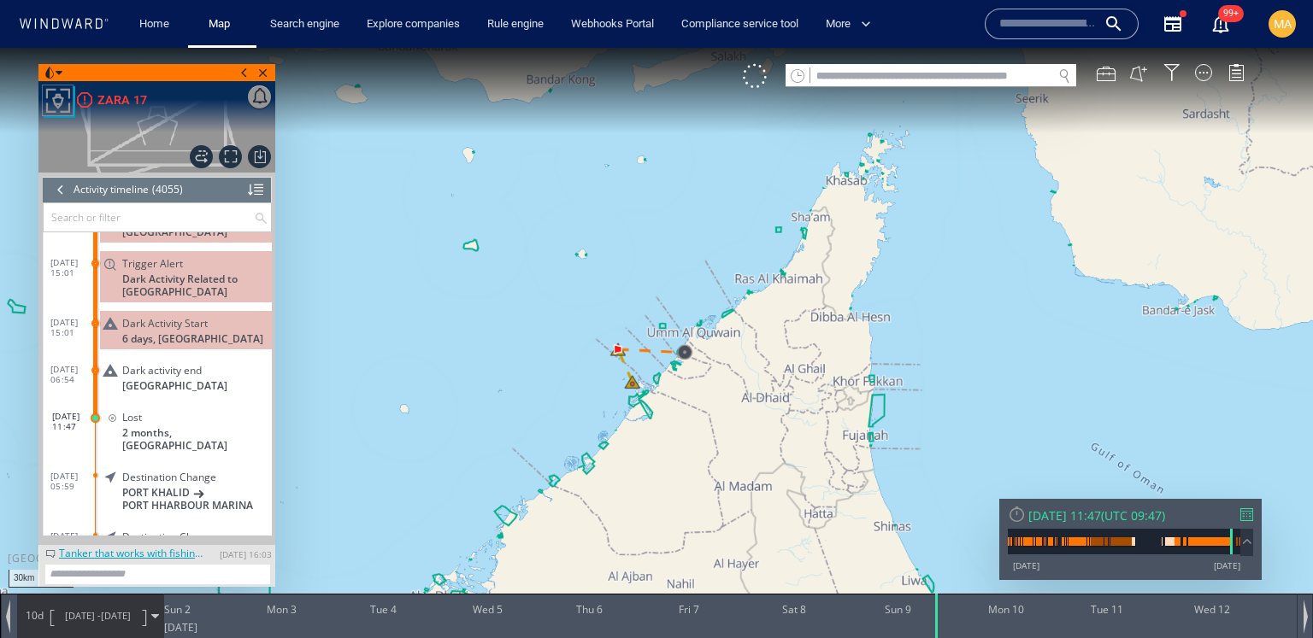
scroll to position [185270, 0]
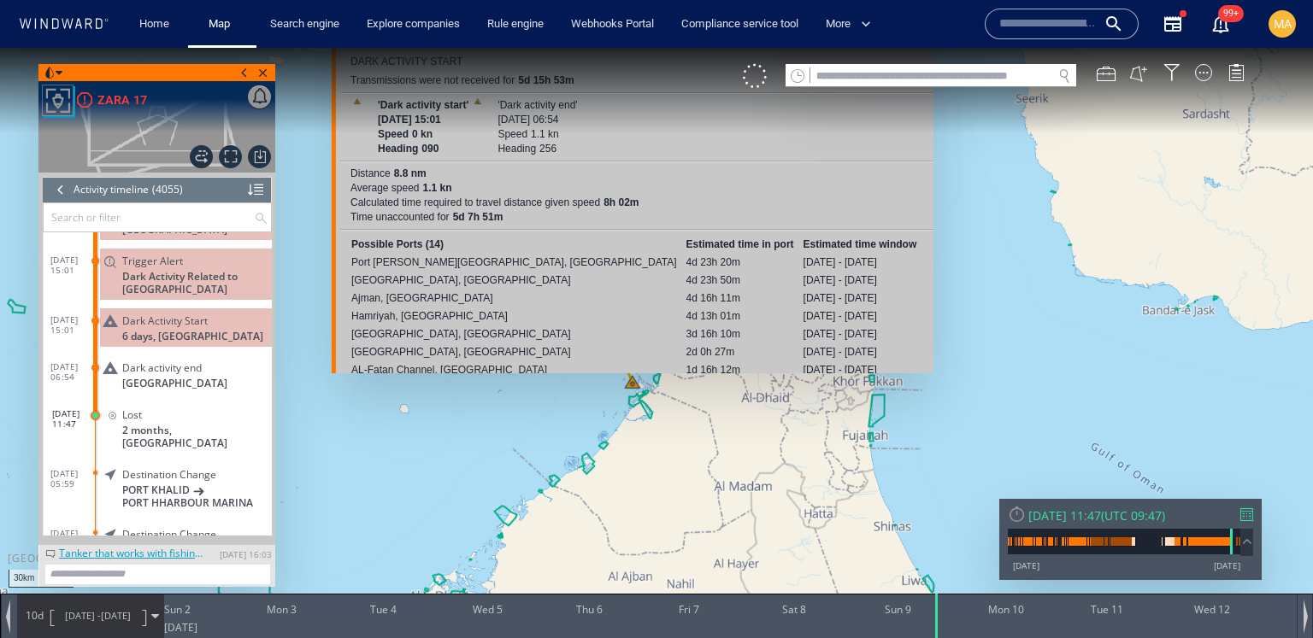
click at [636, 383] on canvas "Map" at bounding box center [656, 334] width 1313 height 573
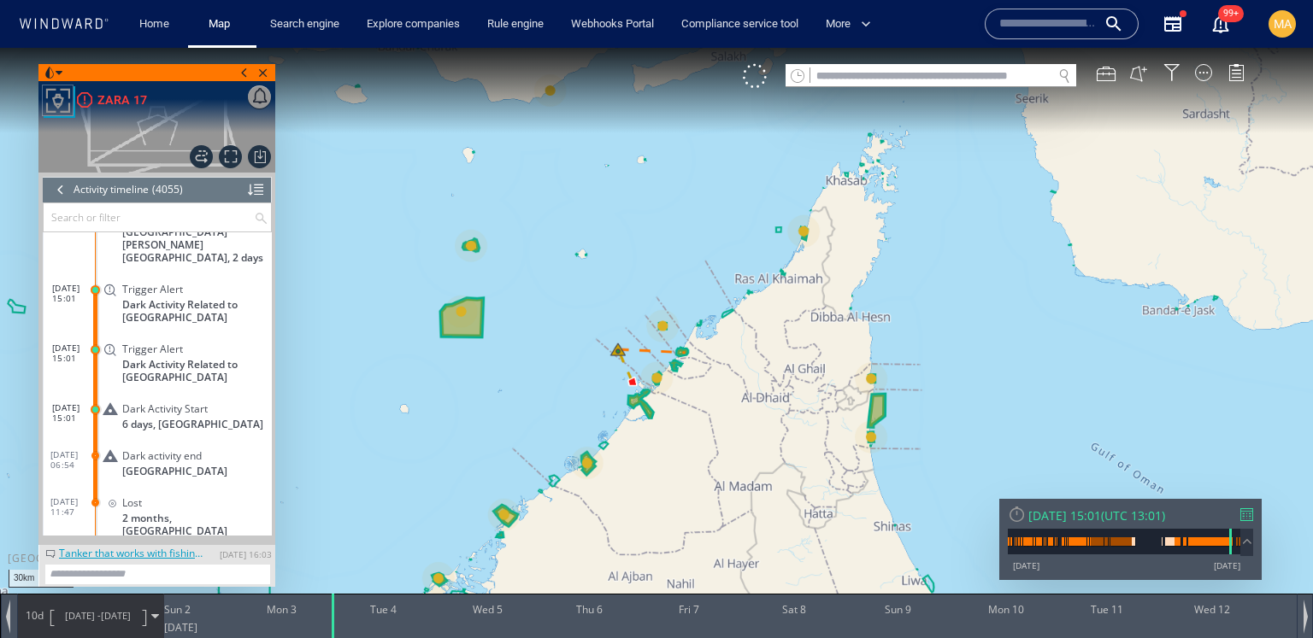
click at [633, 384] on canvas "Map" at bounding box center [656, 334] width 1313 height 573
click at [620, 353] on canvas "Map" at bounding box center [656, 334] width 1313 height 573
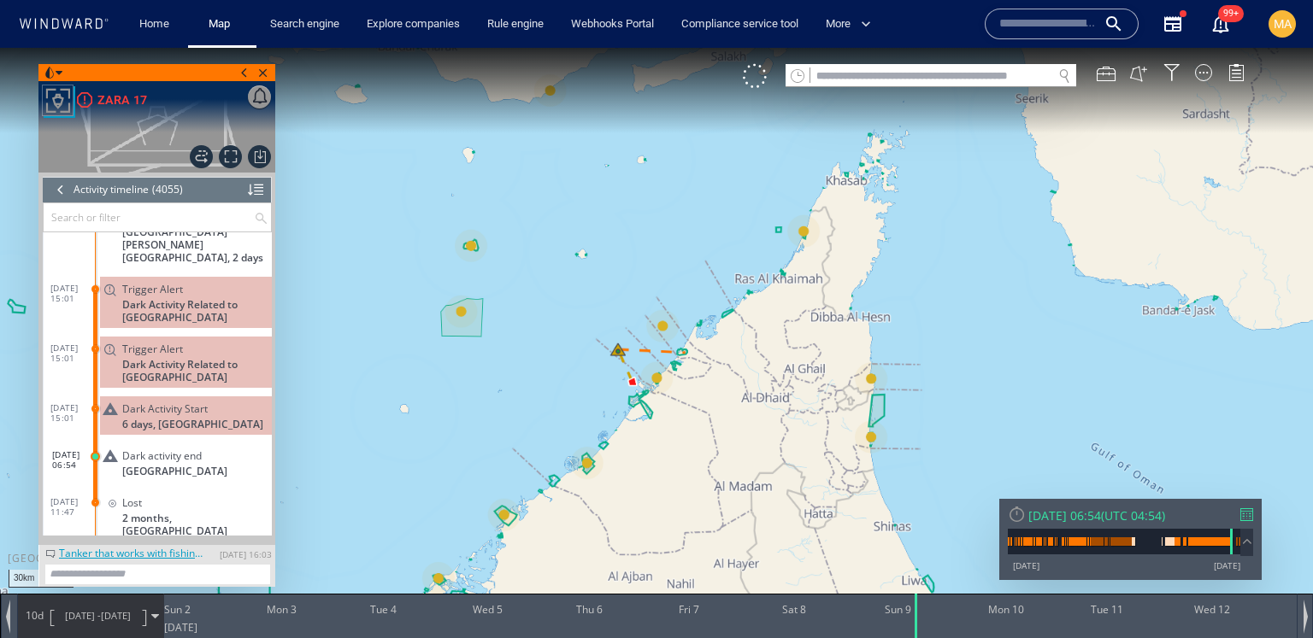
scroll to position [185322, 0]
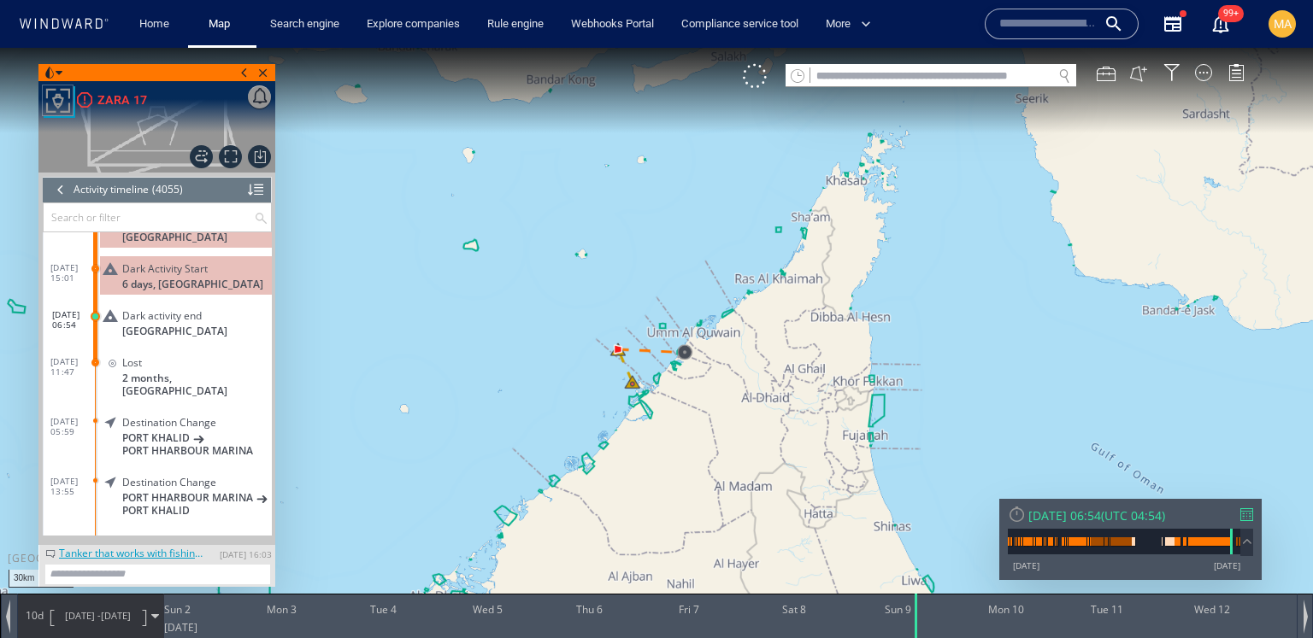
click at [634, 380] on canvas "Map" at bounding box center [656, 334] width 1313 height 573
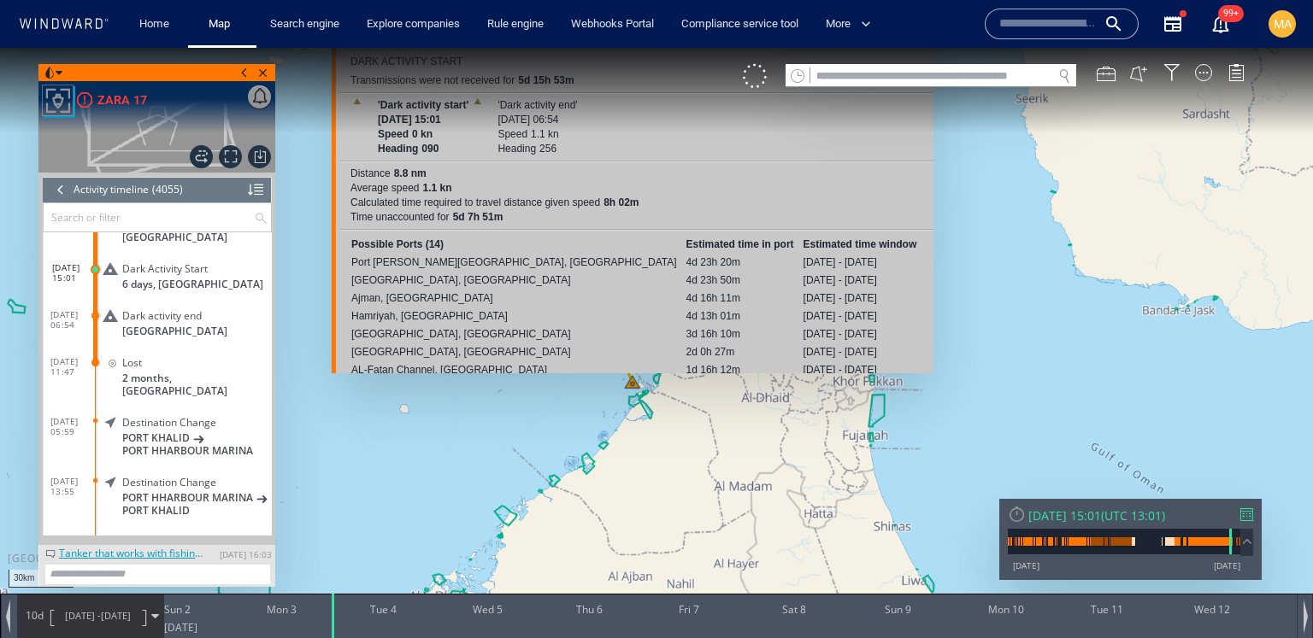
scroll to position [185182, 0]
